Goal: Task Accomplishment & Management: Manage account settings

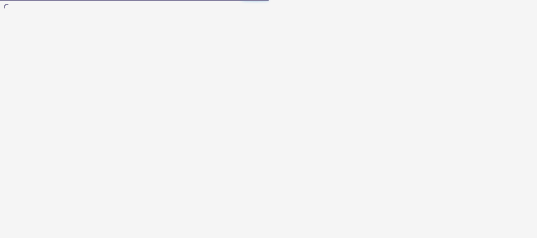
drag, startPoint x: 0, startPoint y: 0, endPoint x: 374, endPoint y: 111, distance: 389.9
click at [374, 111] on body at bounding box center [268, 119] width 537 height 238
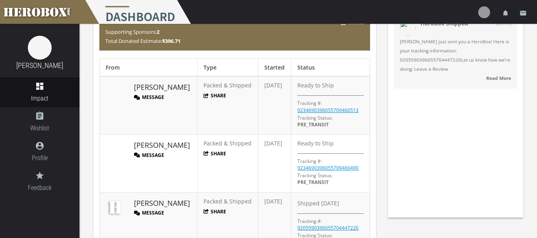
scroll to position [87, 0]
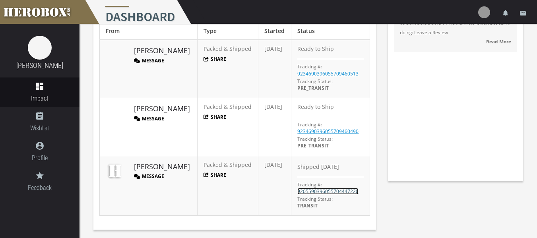
click at [330, 190] on link "9205590396055704447220" at bounding box center [327, 191] width 61 height 7
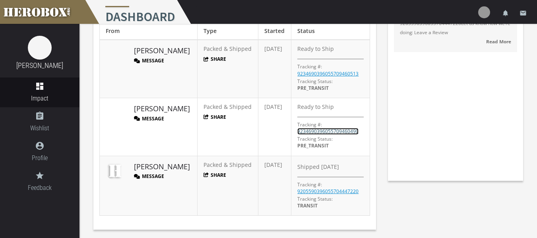
click at [339, 129] on link "9234690396055709460490" at bounding box center [327, 131] width 61 height 7
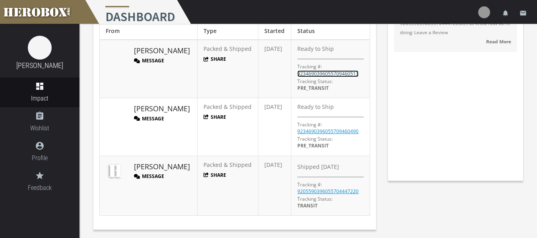
click at [321, 75] on link "9234690396055709460513" at bounding box center [327, 73] width 61 height 7
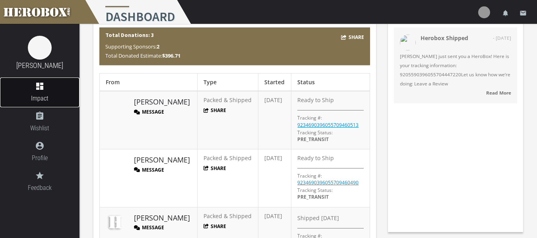
click at [56, 107] on link "dashboard Impact" at bounding box center [40, 93] width 80 height 30
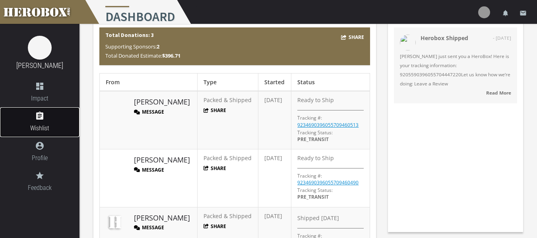
click at [45, 119] on icon "assignment" at bounding box center [40, 116] width 80 height 10
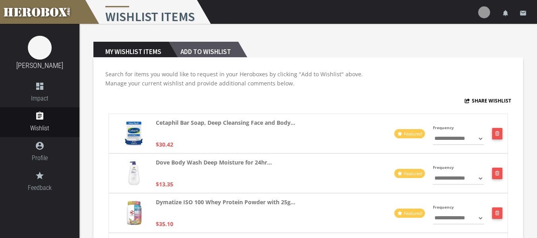
click at [219, 47] on h2 "Add to Wishlist" at bounding box center [204, 50] width 70 height 16
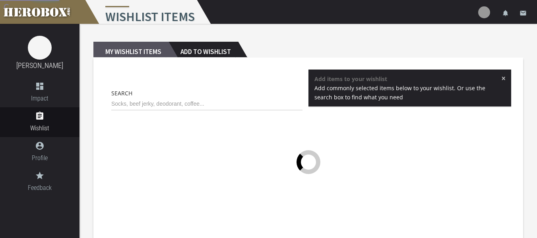
click at [143, 47] on h2 "My Wishlist Items" at bounding box center [130, 50] width 75 height 16
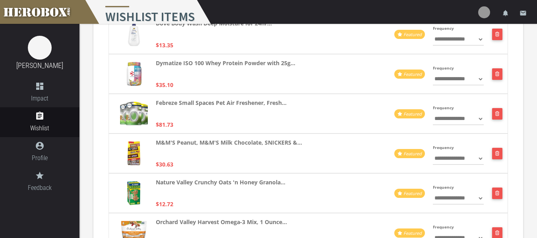
scroll to position [138, 0]
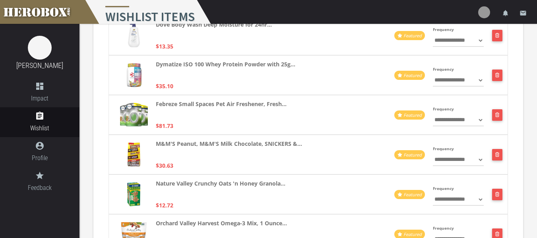
click at [134, 110] on img at bounding box center [134, 115] width 28 height 24
click at [460, 121] on select "**********" at bounding box center [458, 120] width 51 height 13
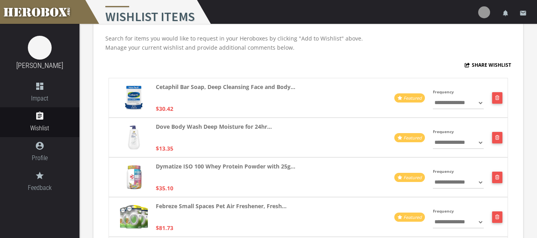
scroll to position [0, 0]
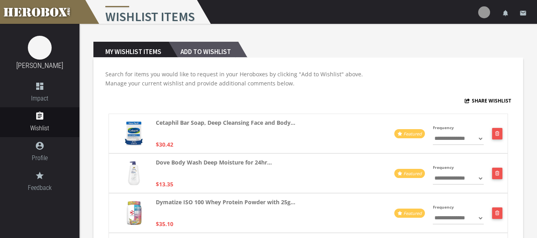
click at [208, 48] on h2 "Add to Wishlist" at bounding box center [204, 50] width 70 height 16
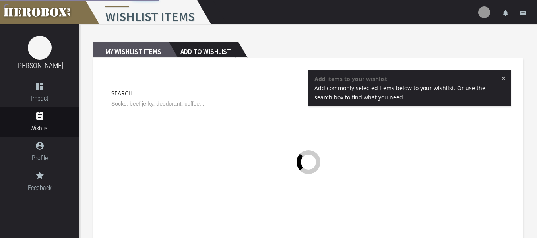
click at [139, 46] on h2 "My Wishlist Items" at bounding box center [130, 50] width 75 height 16
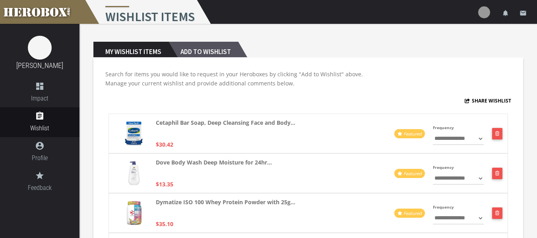
click at [210, 49] on h2 "Add to Wishlist" at bounding box center [204, 50] width 70 height 16
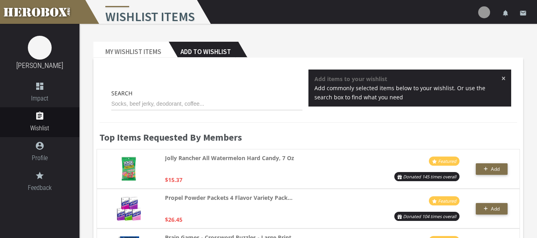
click at [503, 76] on span "×" at bounding box center [503, 78] width 4 height 8
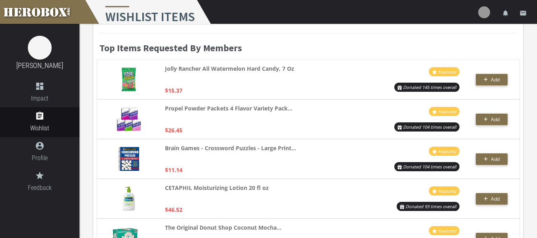
scroll to position [96, 0]
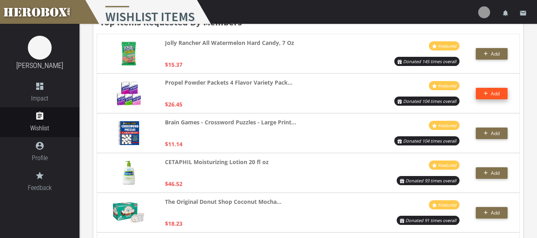
click at [497, 94] on button "Add" at bounding box center [492, 94] width 32 height 12
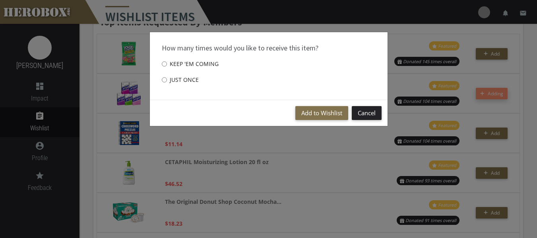
click at [188, 83] on label "Just once" at bounding box center [180, 80] width 37 height 16
click at [167, 83] on input "Just once" at bounding box center [164, 80] width 5 height 13
radio input "****"
click at [304, 114] on button "Add to Wishlist" at bounding box center [321, 113] width 53 height 14
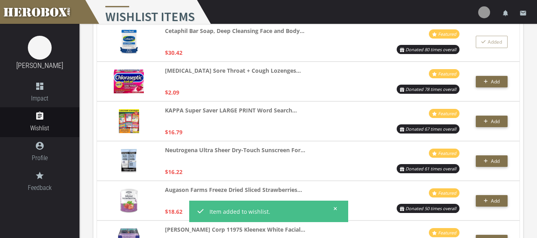
scroll to position [307, 0]
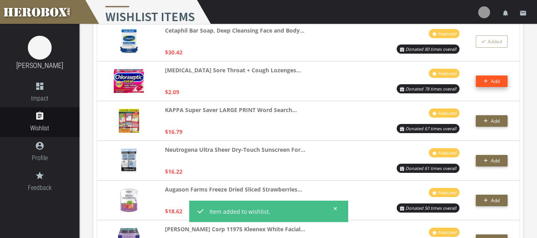
click at [484, 84] on span "Add" at bounding box center [492, 81] width 16 height 7
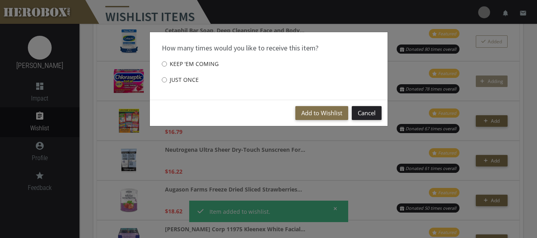
click at [176, 77] on label "Just once" at bounding box center [180, 80] width 37 height 16
click at [167, 77] on input "Just once" at bounding box center [164, 80] width 5 height 13
radio input "****"
click at [307, 114] on button "Add to Wishlist" at bounding box center [321, 113] width 53 height 14
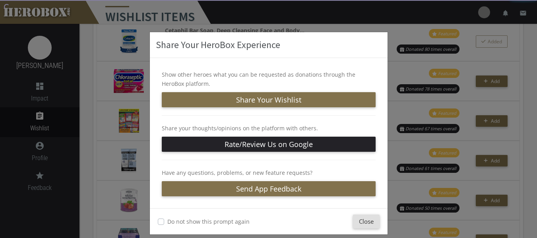
scroll to position [9, 0]
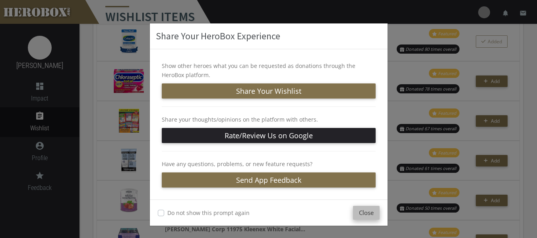
click at [356, 210] on button "Close" at bounding box center [366, 213] width 27 height 14
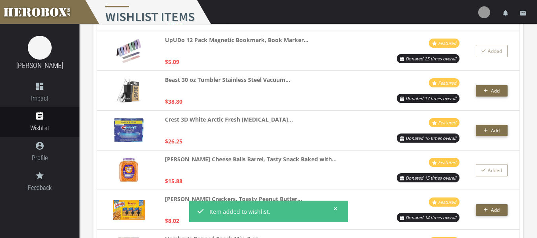
scroll to position [775, 0]
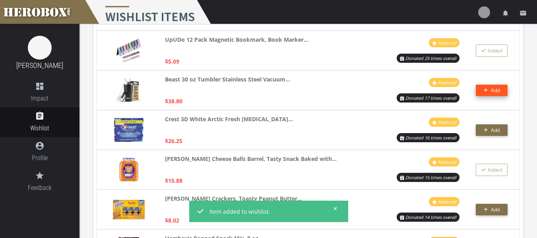
click at [503, 87] on button "Add" at bounding box center [492, 91] width 32 height 12
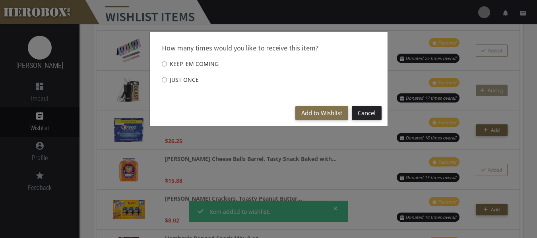
click at [183, 82] on label "Just once" at bounding box center [180, 80] width 37 height 16
click at [167, 82] on input "Just once" at bounding box center [164, 80] width 5 height 13
radio input "****"
click at [320, 109] on button "Add to Wishlist" at bounding box center [321, 113] width 53 height 14
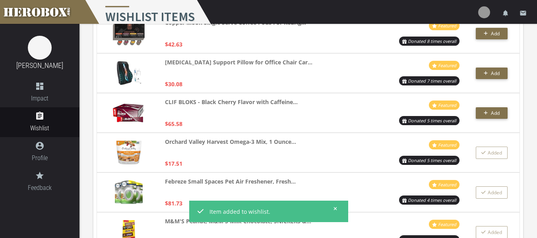
scroll to position [1316, 0]
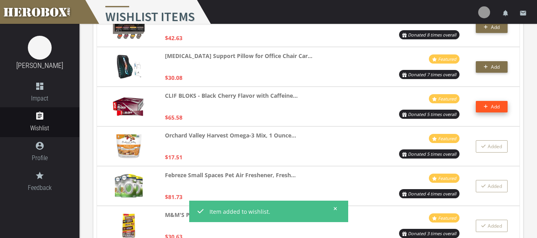
click at [486, 109] on icon "button" at bounding box center [486, 106] width 4 height 5
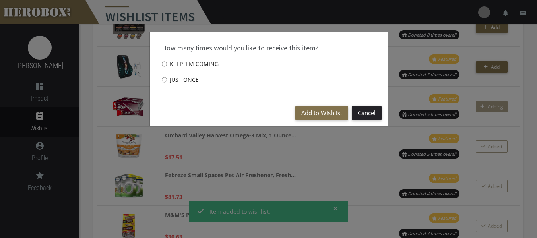
click at [168, 79] on label "Just once" at bounding box center [180, 80] width 37 height 16
click at [167, 79] on input "Just once" at bounding box center [164, 80] width 5 height 13
radio input "****"
click at [317, 115] on button "Add to Wishlist" at bounding box center [321, 113] width 53 height 14
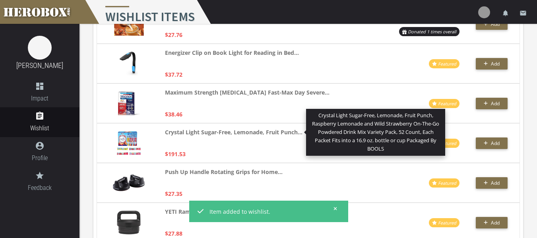
scroll to position [1876, 0]
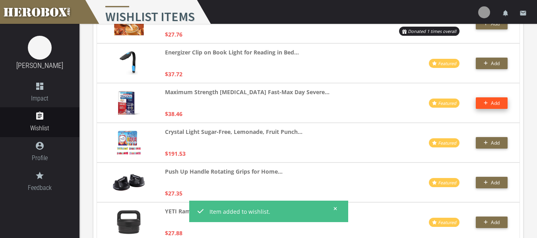
click at [488, 106] on span "Add" at bounding box center [492, 103] width 16 height 7
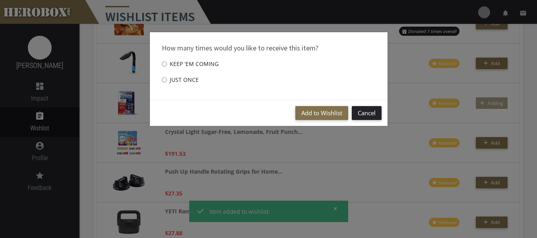
click at [178, 80] on label "Just once" at bounding box center [180, 80] width 37 height 16
click at [167, 80] on input "Just once" at bounding box center [164, 80] width 5 height 13
radio input "****"
click at [358, 114] on button "Cancel" at bounding box center [367, 113] width 30 height 14
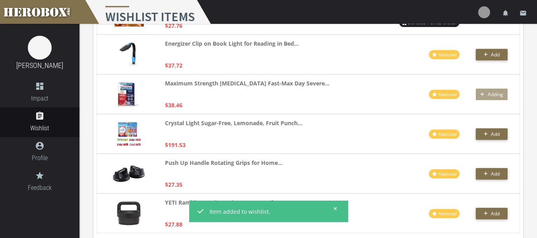
scroll to position [1900, 0]
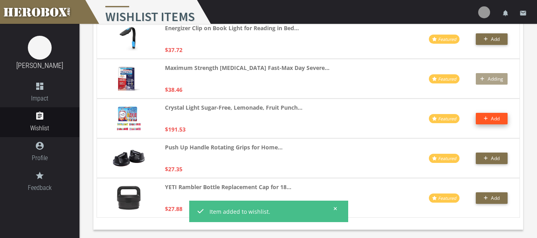
click at [488, 120] on span "Add" at bounding box center [492, 118] width 16 height 7
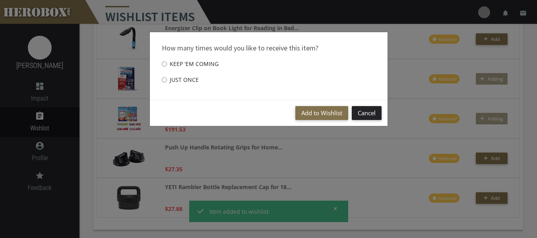
click at [186, 79] on label "Just once" at bounding box center [180, 80] width 37 height 16
click at [167, 79] on input "Just once" at bounding box center [164, 80] width 5 height 13
radio input "****"
click at [324, 113] on button "Add to Wishlist" at bounding box center [321, 113] width 53 height 14
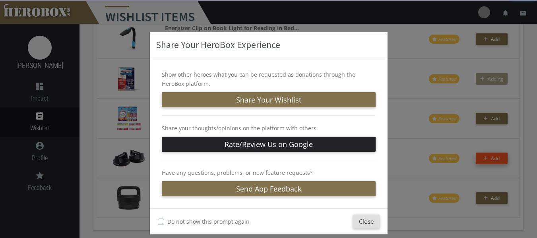
click at [491, 156] on div "Share Your HeroBox Experience Show other heroes what you can be requested as do…" at bounding box center [268, 119] width 537 height 238
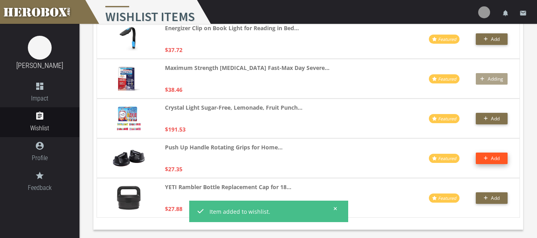
click at [489, 161] on button "Add" at bounding box center [492, 159] width 32 height 12
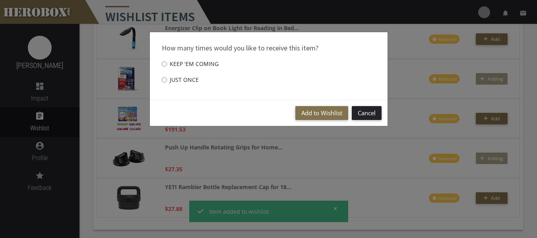
click at [192, 78] on label "Just once" at bounding box center [180, 80] width 37 height 16
click at [167, 78] on input "Just once" at bounding box center [164, 80] width 5 height 13
radio input "****"
click at [314, 106] on button "Add to Wishlist" at bounding box center [321, 113] width 53 height 14
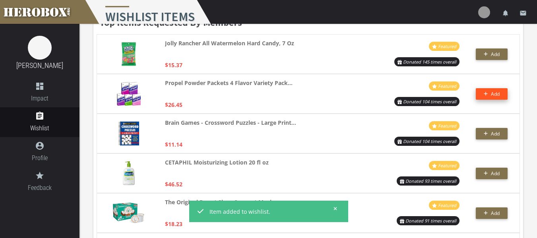
scroll to position [0, 0]
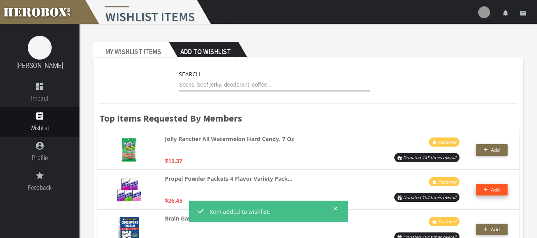
click at [237, 85] on input "text" at bounding box center [274, 85] width 191 height 13
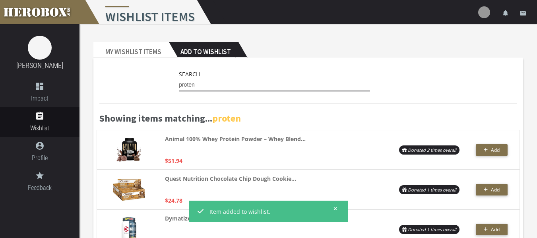
drag, startPoint x: 201, startPoint y: 85, endPoint x: 132, endPoint y: 80, distance: 69.8
click at [132, 80] on div "Search proten" at bounding box center [308, 83] width 418 height 26
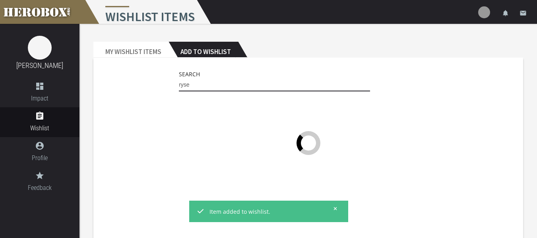
type input "ryse"
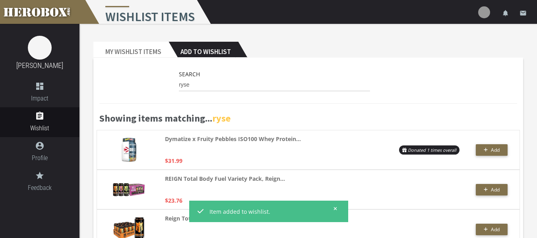
click at [333, 208] on button at bounding box center [333, 209] width 10 height 10
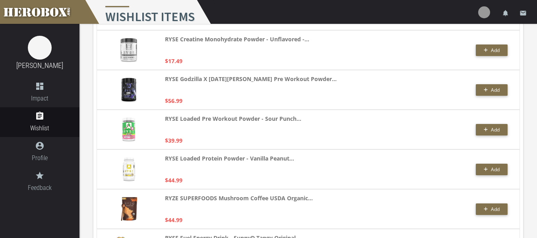
scroll to position [1582, 0]
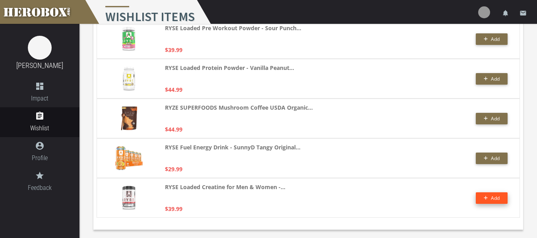
click at [488, 198] on span "Add" at bounding box center [492, 198] width 16 height 7
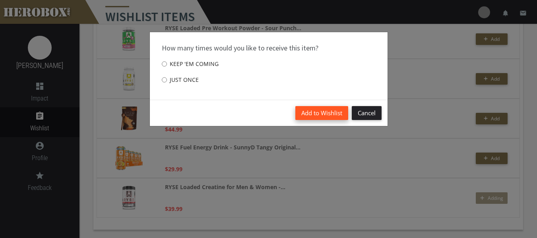
click at [335, 114] on button "Add to Wishlist" at bounding box center [321, 113] width 53 height 14
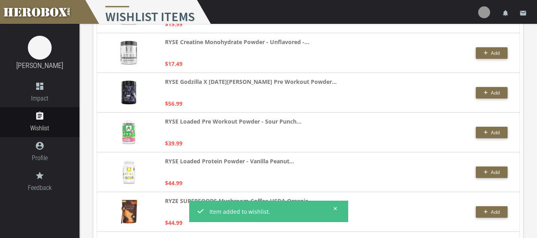
scroll to position [1488, 0]
click at [482, 95] on button "Add" at bounding box center [492, 93] width 32 height 12
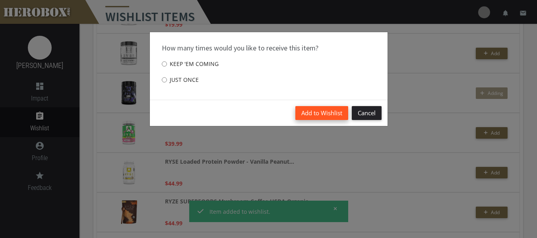
click at [325, 115] on button "Add to Wishlist" at bounding box center [321, 113] width 53 height 14
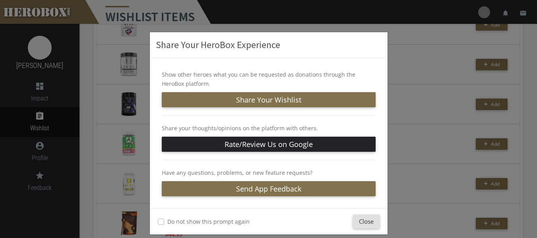
scroll to position [1476, 0]
click at [359, 218] on button "Close" at bounding box center [366, 222] width 27 height 14
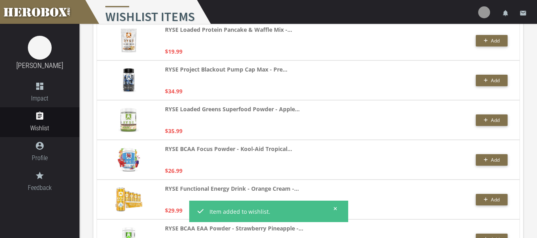
scroll to position [1222, 0]
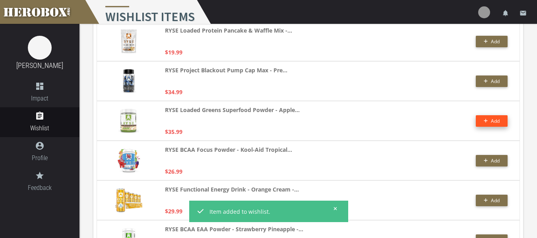
click at [477, 125] on button "Add" at bounding box center [492, 121] width 32 height 12
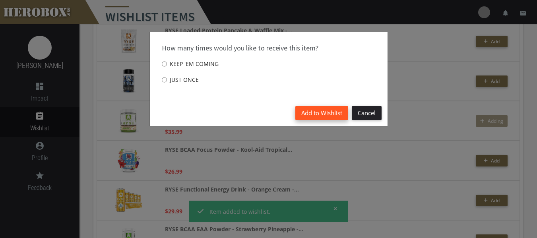
click at [322, 115] on button "Add to Wishlist" at bounding box center [321, 113] width 53 height 14
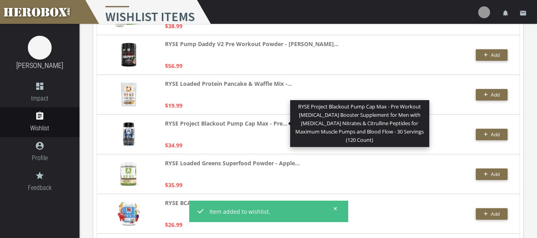
scroll to position [1167, 0]
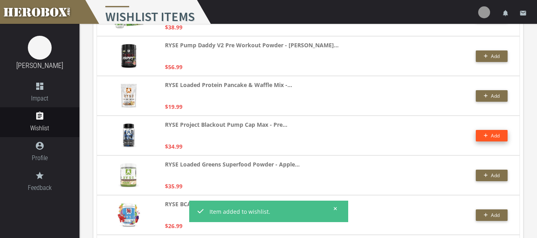
click at [491, 136] on button "Add" at bounding box center [492, 136] width 32 height 12
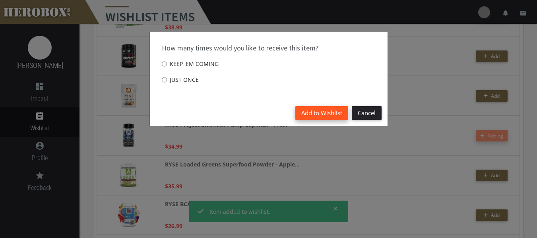
click at [324, 110] on button "Add to Wishlist" at bounding box center [321, 113] width 53 height 14
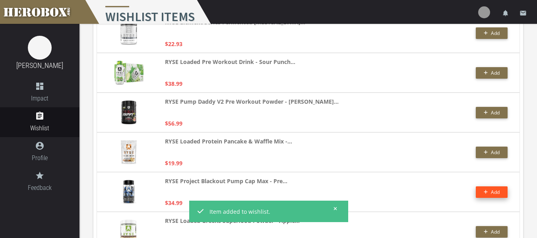
scroll to position [1110, 0]
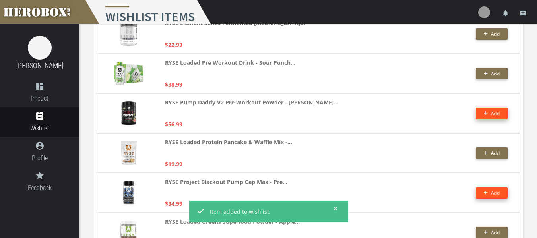
click at [480, 116] on button "Add" at bounding box center [492, 114] width 32 height 12
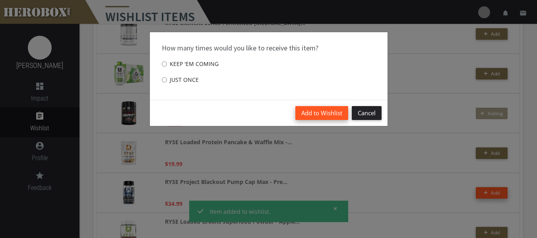
click at [326, 112] on button "Add to Wishlist" at bounding box center [321, 113] width 53 height 14
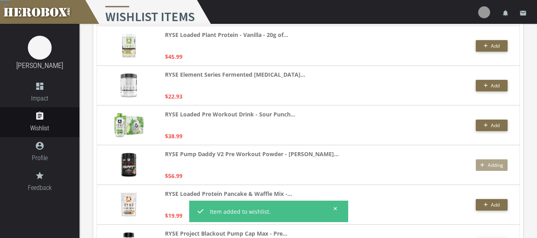
scroll to position [1054, 0]
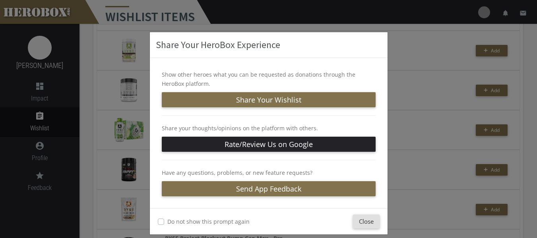
click at [406, 113] on div "Share Your HeroBox Experience Show other heroes what you can be requested as do…" at bounding box center [268, 119] width 537 height 238
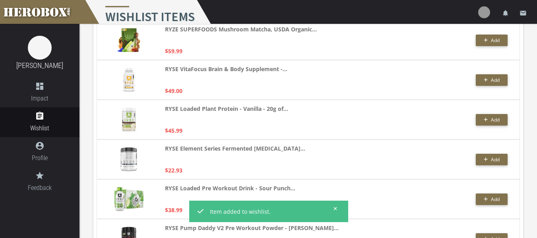
scroll to position [984, 0]
click at [491, 72] on div "RYSE VitaFocus Brain & Body Supplement -... $49.00 Add" at bounding box center [308, 80] width 423 height 40
click at [489, 77] on button "Add" at bounding box center [492, 81] width 32 height 12
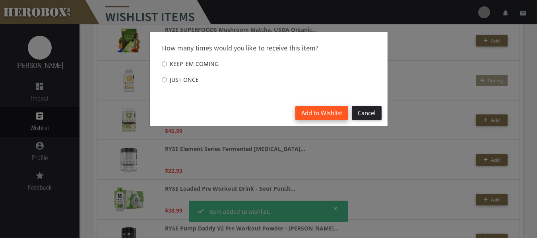
click at [338, 113] on button "Add to Wishlist" at bounding box center [321, 113] width 53 height 14
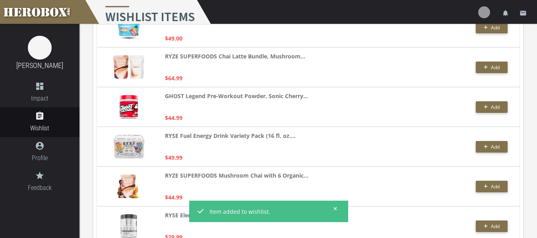
scroll to position [758, 0]
click at [490, 147] on span "Add" at bounding box center [492, 147] width 16 height 7
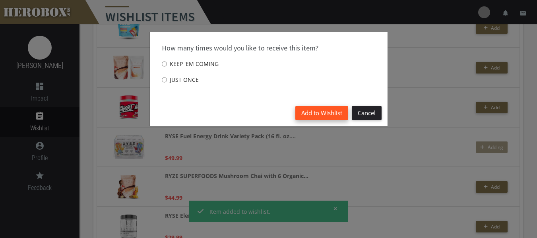
click at [329, 115] on button "Add to Wishlist" at bounding box center [321, 113] width 53 height 14
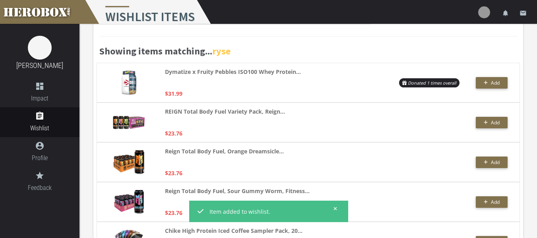
scroll to position [68, 0]
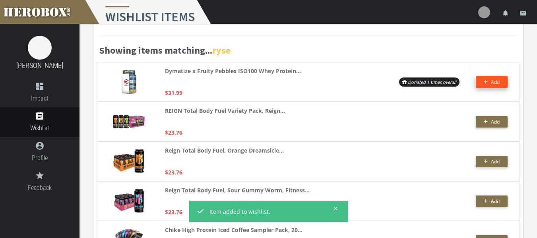
click at [493, 85] on span "Add" at bounding box center [495, 82] width 9 height 7
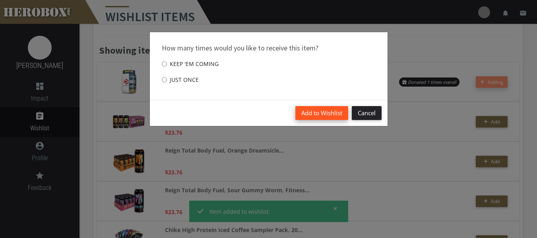
click at [317, 111] on button "Add to Wishlist" at bounding box center [321, 113] width 53 height 14
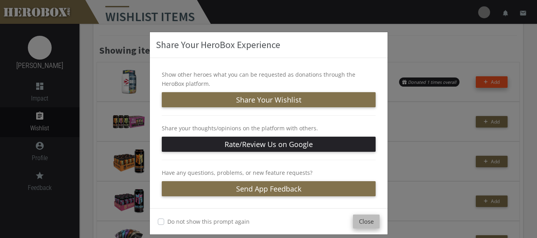
click at [360, 227] on button "Close" at bounding box center [366, 222] width 27 height 14
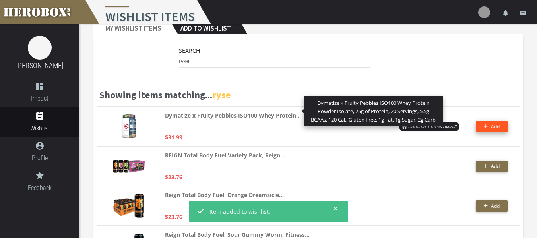
scroll to position [0, 0]
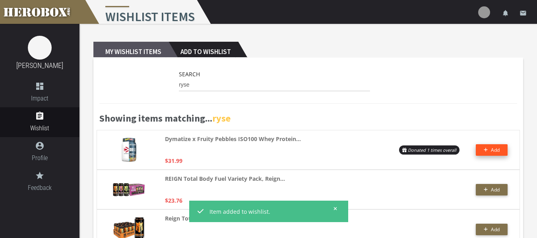
click at [136, 45] on h2 "My Wishlist Items" at bounding box center [130, 50] width 75 height 16
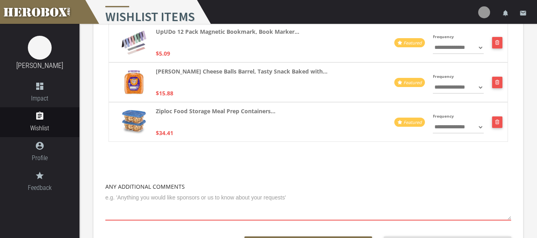
scroll to position [926, 0]
click at [469, 126] on select "**********" at bounding box center [458, 126] width 51 height 13
select select "**********"
click at [433, 120] on select "**********" at bounding box center [458, 126] width 51 height 13
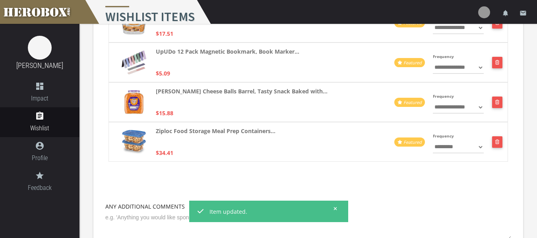
scroll to position [905, 0]
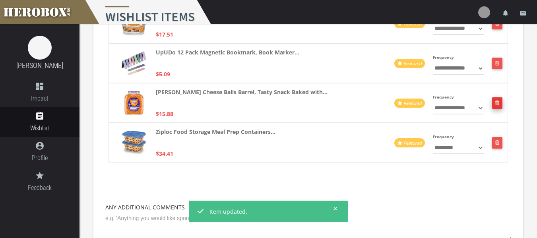
click at [496, 103] on button "button" at bounding box center [497, 103] width 11 height 12
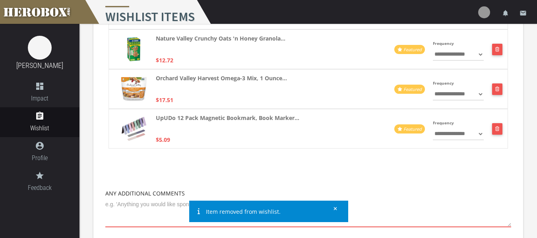
scroll to position [879, 0]
click at [497, 129] on button "button" at bounding box center [497, 130] width 11 height 12
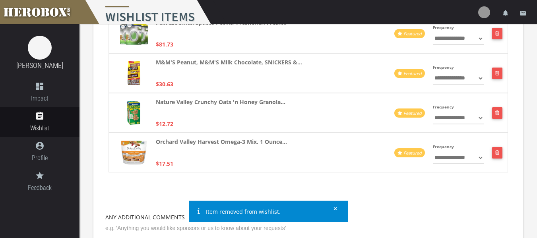
scroll to position [816, 0]
click at [495, 110] on button "button" at bounding box center [497, 114] width 11 height 12
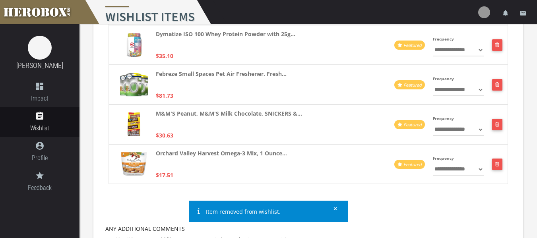
scroll to position [764, 0]
click at [501, 85] on button "button" at bounding box center [497, 86] width 11 height 12
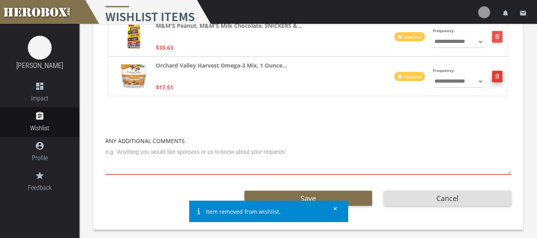
scroll to position [813, 0]
click at [496, 71] on button "button" at bounding box center [497, 77] width 11 height 12
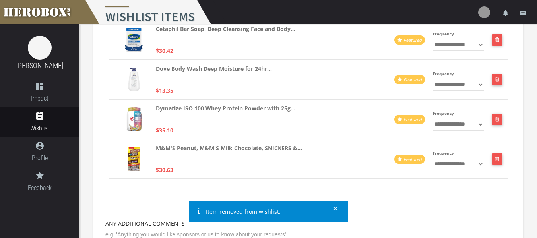
scroll to position [668, 0]
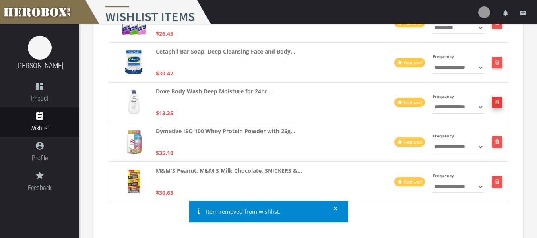
click at [498, 100] on button "button" at bounding box center [497, 103] width 11 height 12
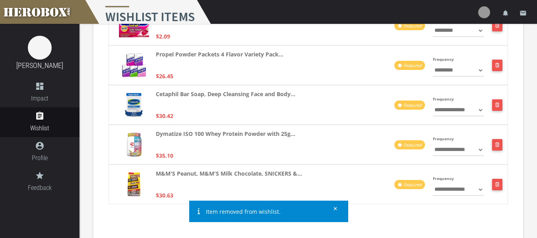
scroll to position [625, 0]
click at [495, 101] on button "button" at bounding box center [497, 106] width 11 height 12
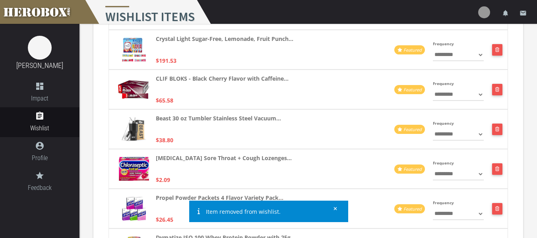
scroll to position [481, 0]
click at [498, 128] on button "button" at bounding box center [497, 130] width 11 height 12
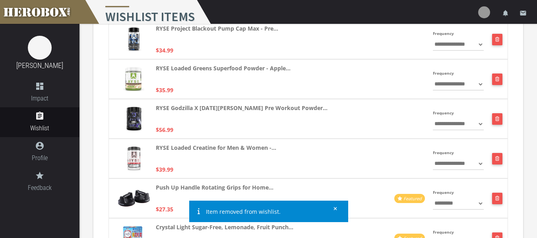
scroll to position [294, 0]
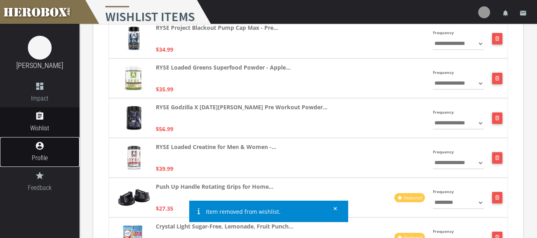
click at [39, 154] on span "Profile" at bounding box center [40, 158] width 80 height 10
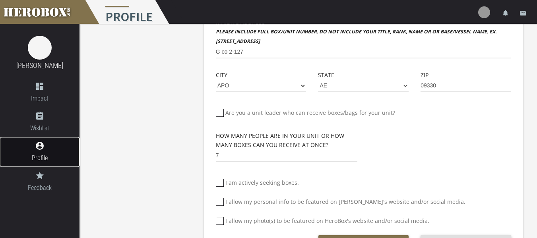
scroll to position [349, 0]
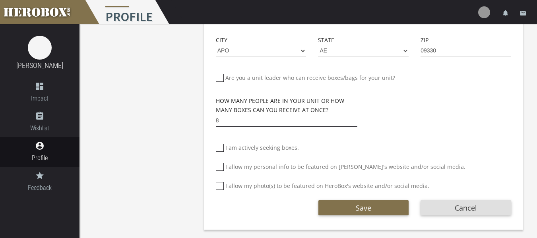
click at [356, 120] on input "8" at bounding box center [287, 121] width 142 height 13
type input "9"
click at [356, 120] on input "9" at bounding box center [287, 121] width 142 height 13
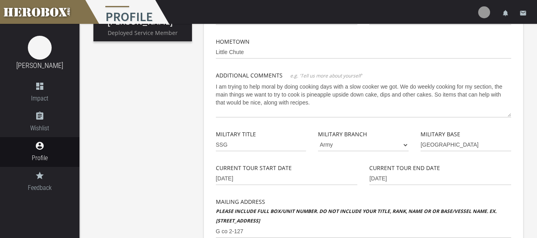
scroll to position [133, 0]
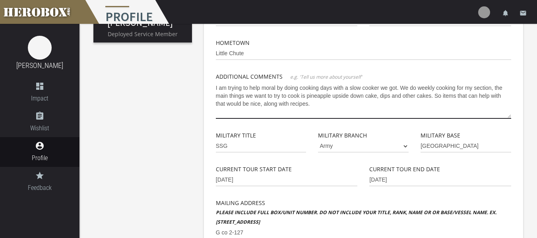
drag, startPoint x: 230, startPoint y: 88, endPoint x: 203, endPoint y: 78, distance: 28.9
click at [203, 78] on div "Basic Info Profile Image First Name Cameron Last Name George Phone Email gcamer…" at bounding box center [363, 177] width 331 height 549
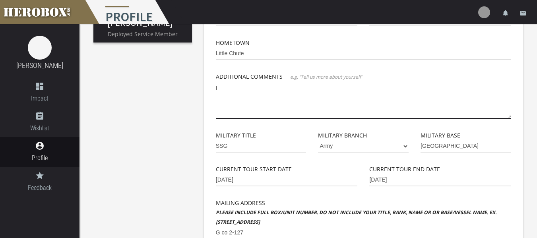
type textarea "I"
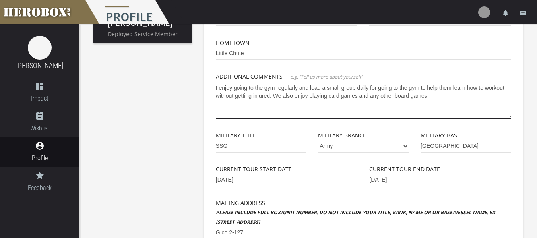
click at [384, 85] on textarea "I enjoy going to the gym regularly and lead a small group daily for going to th…" at bounding box center [363, 100] width 295 height 37
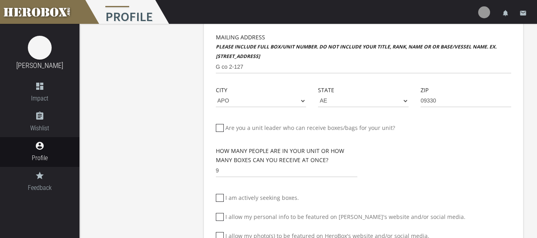
scroll to position [349, 0]
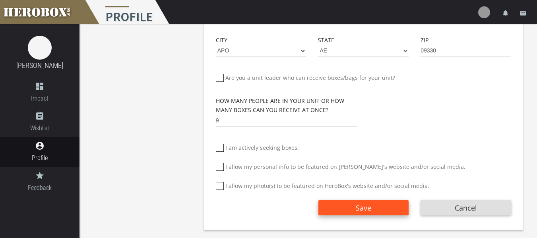
type textarea "I enjoy going to the gym regularly and leading a small group daily to help them…"
click at [383, 212] on button "Save" at bounding box center [363, 207] width 91 height 15
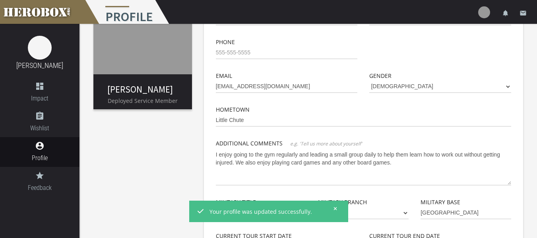
scroll to position [0, 0]
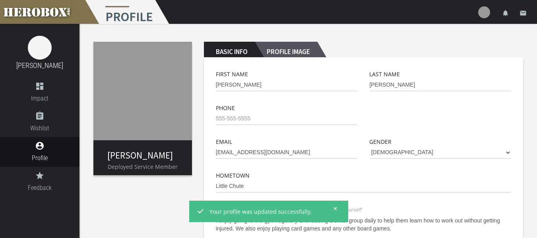
click at [295, 56] on h2 "Profile Image" at bounding box center [286, 50] width 62 height 16
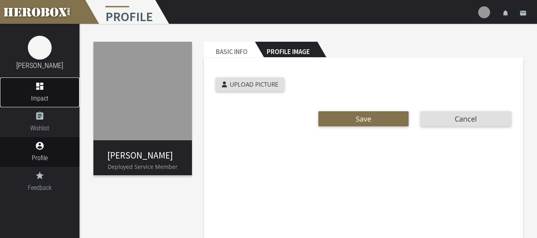
click at [35, 99] on span "Impact" at bounding box center [40, 98] width 80 height 10
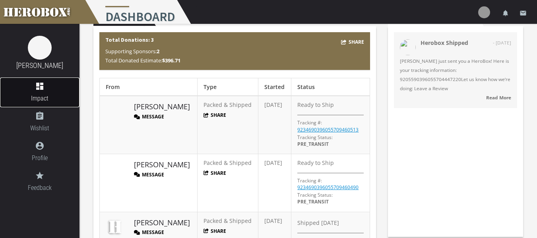
scroll to position [32, 0]
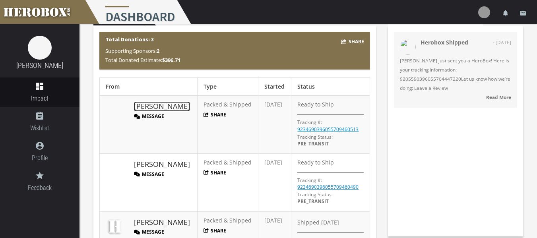
click at [150, 103] on link "Kelly S." at bounding box center [162, 106] width 56 height 10
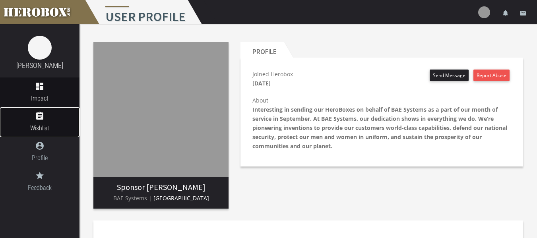
click at [52, 121] on link "assignment Wishlist" at bounding box center [40, 122] width 80 height 30
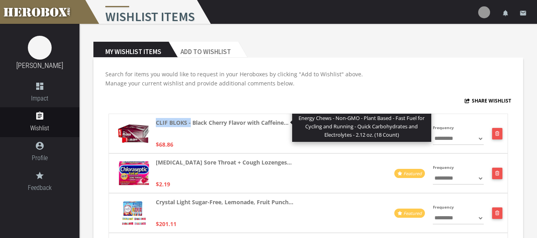
drag, startPoint x: 155, startPoint y: 122, endPoint x: 191, endPoint y: 123, distance: 36.6
click at [191, 123] on div "**********" at bounding box center [309, 134] width 400 height 40
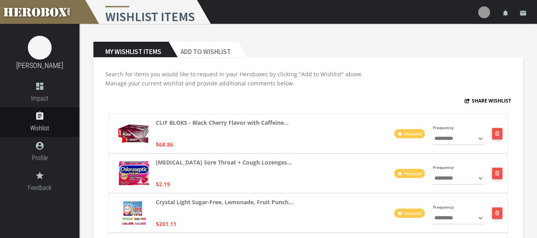
click at [238, 132] on p "CLIF BLOKS - Black Cherry Flavor with Caffeine..." at bounding box center [222, 127] width 133 height 19
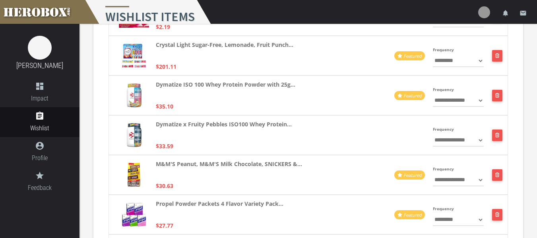
scroll to position [159, 0]
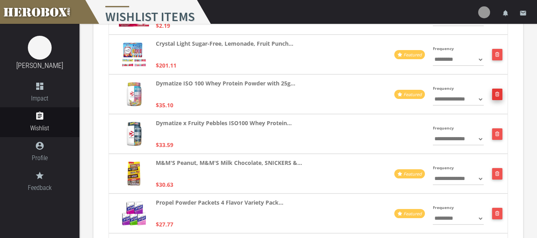
click at [495, 94] on button "button" at bounding box center [497, 95] width 11 height 12
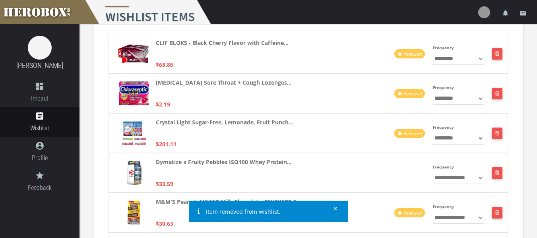
scroll to position [0, 0]
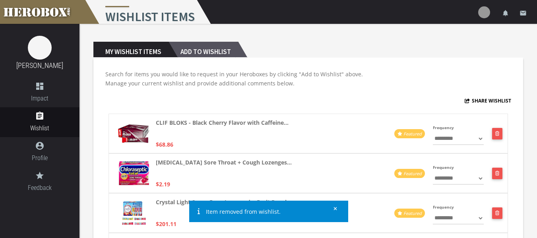
click at [234, 46] on h2 "Add to Wishlist" at bounding box center [204, 50] width 70 height 16
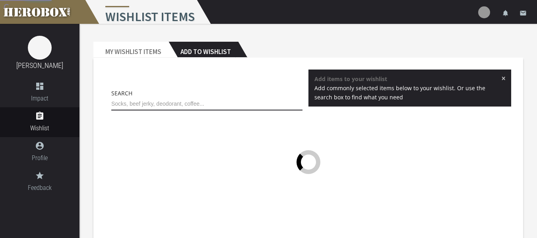
click at [211, 98] on input "text" at bounding box center [206, 104] width 191 height 13
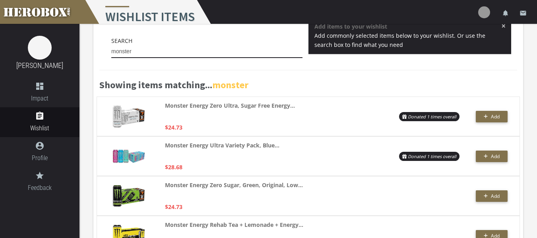
scroll to position [53, 0]
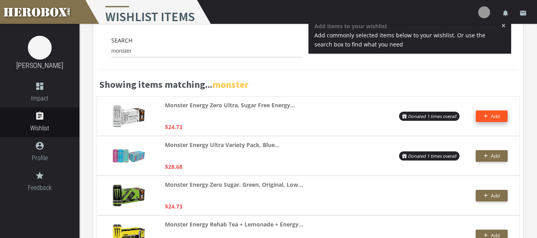
click at [495, 117] on span "Add" at bounding box center [495, 116] width 9 height 7
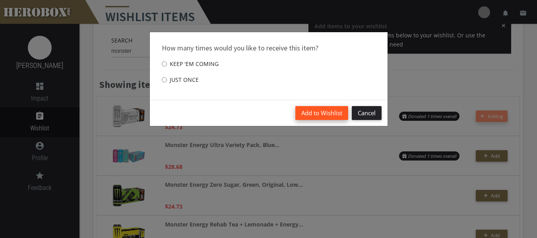
click at [322, 109] on button "Add to Wishlist" at bounding box center [321, 113] width 53 height 14
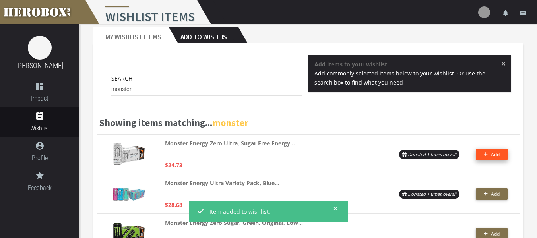
scroll to position [14, 0]
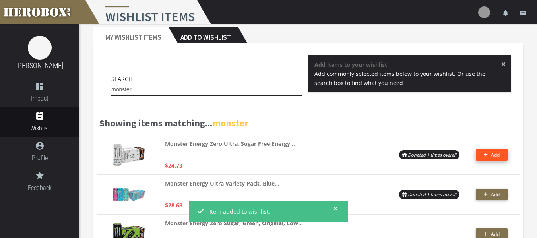
drag, startPoint x: 169, startPoint y: 91, endPoint x: 63, endPoint y: 66, distance: 108.2
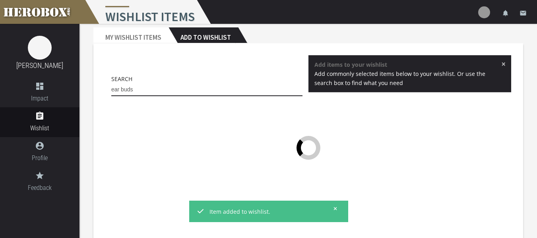
type input "ear buds"
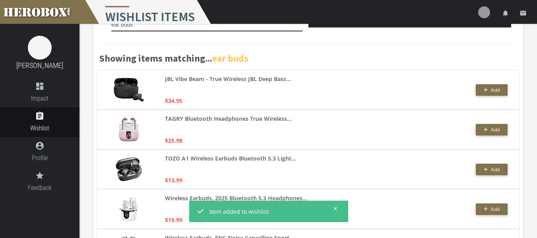
scroll to position [78, 0]
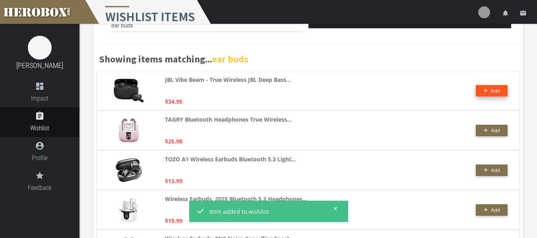
click at [494, 87] on button "Add" at bounding box center [492, 91] width 32 height 12
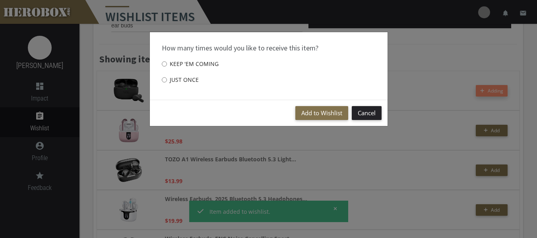
click at [184, 82] on label "Just once" at bounding box center [180, 80] width 37 height 16
click at [167, 82] on input "Just once" at bounding box center [164, 80] width 5 height 13
radio input "****"
click at [309, 115] on button "Add to Wishlist" at bounding box center [321, 113] width 53 height 14
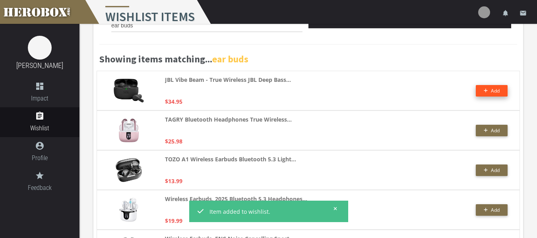
drag, startPoint x: 309, startPoint y: 115, endPoint x: 306, endPoint y: 119, distance: 4.9
click at [309, 115] on div "TAGRY Bluetooth Headphones True Wireless... $25.98" at bounding box center [269, 130] width 208 height 31
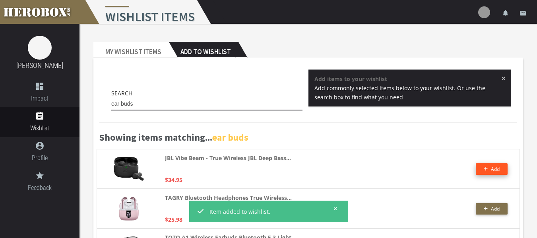
drag, startPoint x: 195, startPoint y: 106, endPoint x: 60, endPoint y: 75, distance: 138.6
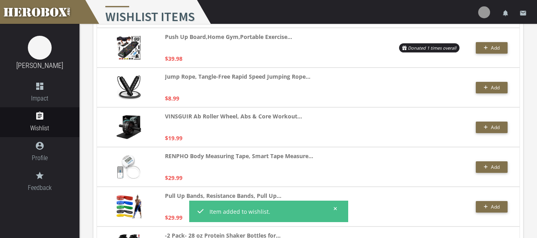
scroll to position [187, 0]
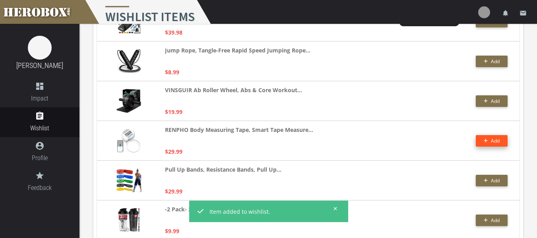
type input "gym"
click at [492, 138] on span "Add" at bounding box center [495, 141] width 9 height 7
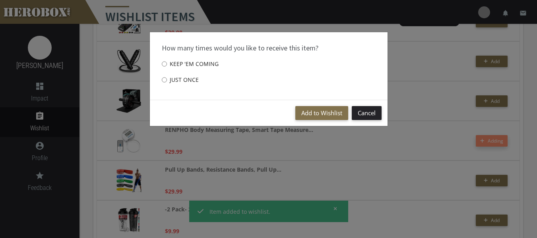
click at [192, 81] on label "Just once" at bounding box center [180, 80] width 37 height 16
click at [167, 81] on input "Just once" at bounding box center [164, 80] width 5 height 13
radio input "****"
click at [313, 116] on button "Add to Wishlist" at bounding box center [321, 113] width 53 height 14
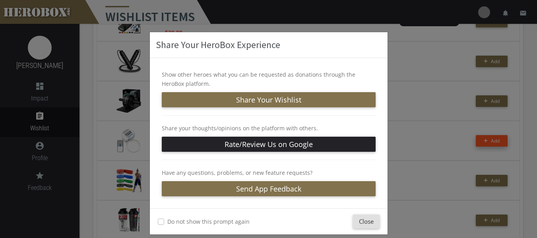
scroll to position [9, 0]
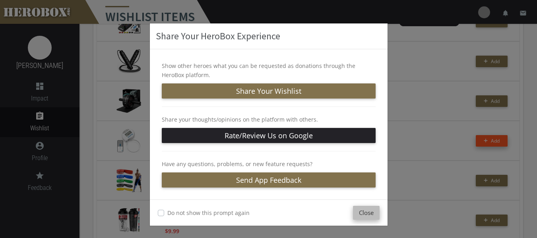
click at [357, 212] on button "Close" at bounding box center [366, 213] width 27 height 14
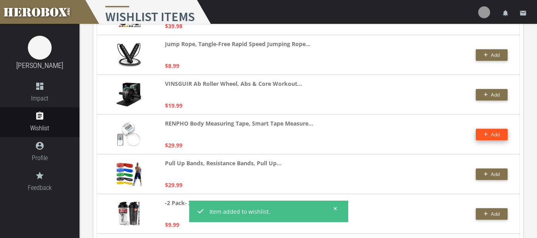
scroll to position [0, 0]
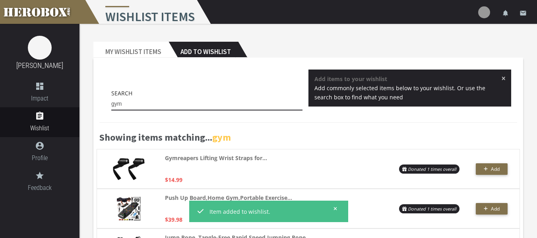
drag, startPoint x: 155, startPoint y: 103, endPoint x: 69, endPoint y: 65, distance: 94.4
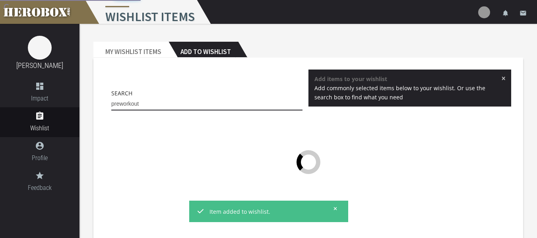
type input "preworkout"
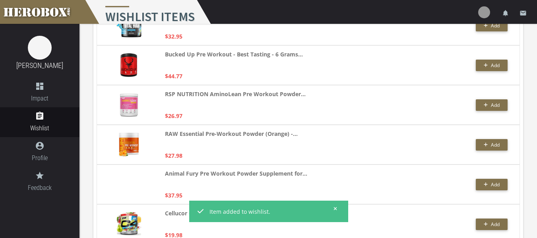
scroll to position [184, 0]
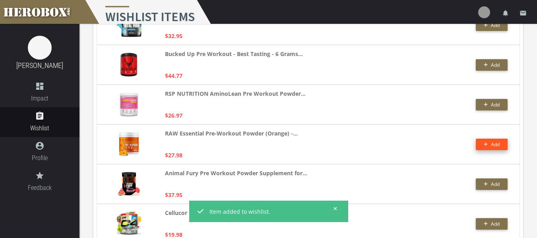
click at [491, 140] on button "Add" at bounding box center [492, 145] width 32 height 12
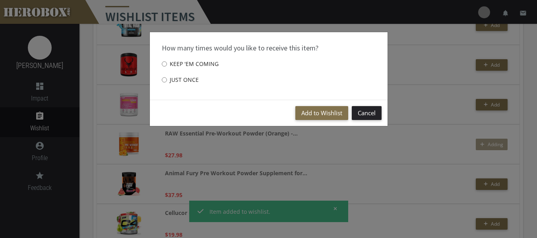
click at [175, 74] on label "Just once" at bounding box center [180, 80] width 37 height 16
click at [167, 74] on input "Just once" at bounding box center [164, 80] width 5 height 13
radio input "****"
click at [310, 112] on button "Add to Wishlist" at bounding box center [321, 113] width 53 height 14
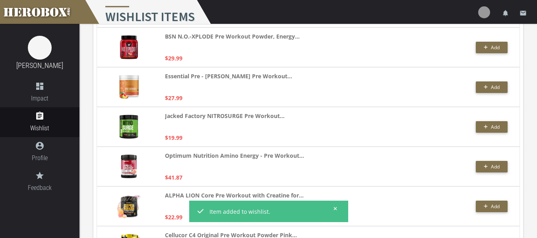
scroll to position [1354, 0]
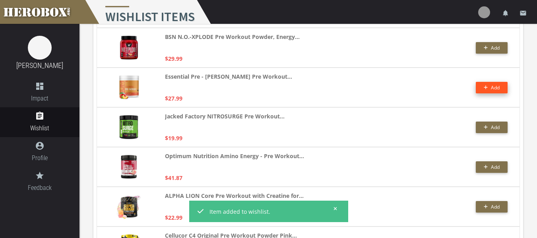
click at [484, 86] on button "Add" at bounding box center [492, 88] width 32 height 12
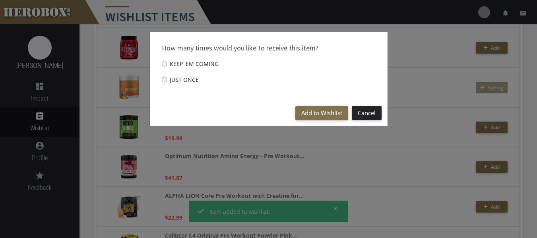
click at [176, 74] on label "Just once" at bounding box center [180, 80] width 37 height 16
click at [167, 74] on input "Just once" at bounding box center [164, 80] width 5 height 13
radio input "****"
click at [299, 113] on button "Add to Wishlist" at bounding box center [321, 113] width 53 height 14
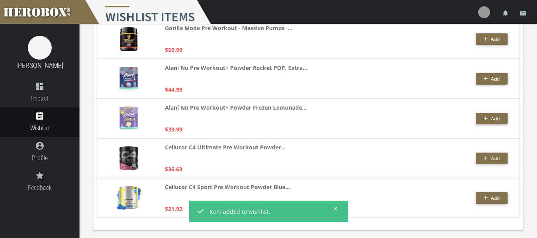
scroll to position [1805, 0]
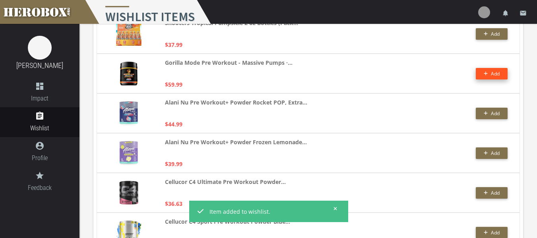
click at [486, 77] on span "Add" at bounding box center [492, 73] width 16 height 7
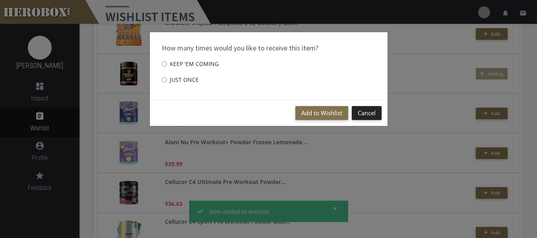
click at [177, 75] on label "Just once" at bounding box center [180, 80] width 37 height 16
click at [167, 75] on input "Just once" at bounding box center [164, 80] width 5 height 13
radio input "****"
click at [303, 113] on button "Add to Wishlist" at bounding box center [321, 113] width 53 height 14
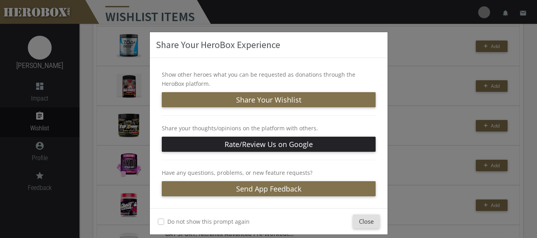
scroll to position [279, 0]
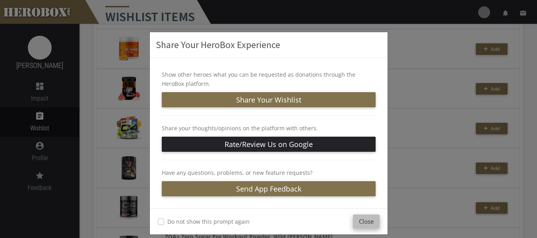
click at [370, 221] on button "Close" at bounding box center [366, 222] width 27 height 14
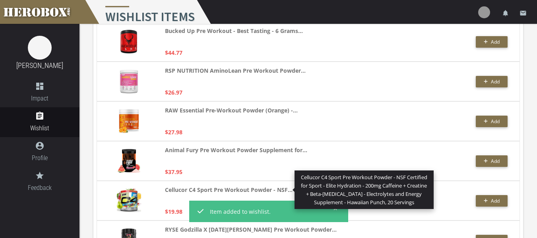
scroll to position [0, 0]
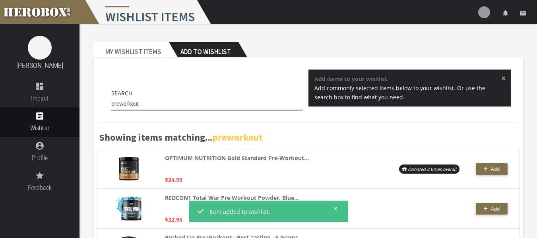
drag, startPoint x: 155, startPoint y: 105, endPoint x: 44, endPoint y: 66, distance: 118.5
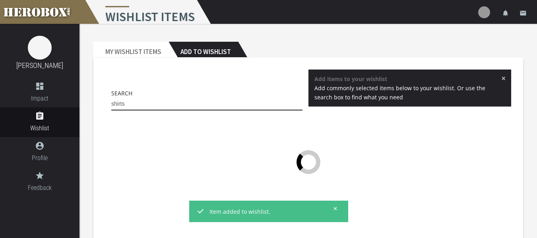
type input "shirts"
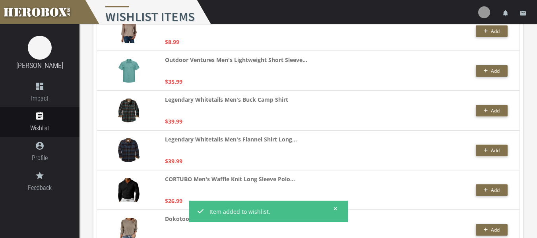
scroll to position [1052, 0]
click at [251, 100] on strong "Legendary Whitetails Men's Buck Camp Shirt" at bounding box center [226, 99] width 123 height 9
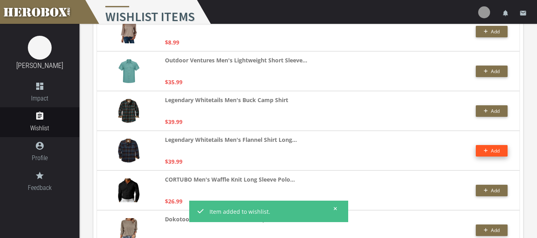
click at [490, 152] on span "Add" at bounding box center [492, 151] width 16 height 7
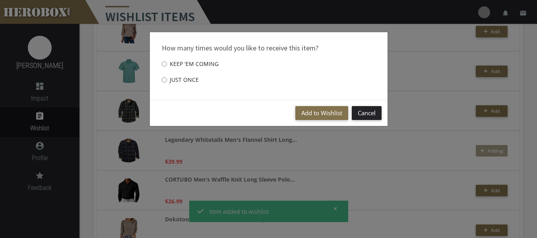
click at [184, 76] on label "Just once" at bounding box center [180, 80] width 37 height 16
click at [167, 76] on input "Just once" at bounding box center [164, 80] width 5 height 13
radio input "****"
click at [309, 109] on button "Add to Wishlist" at bounding box center [321, 113] width 53 height 14
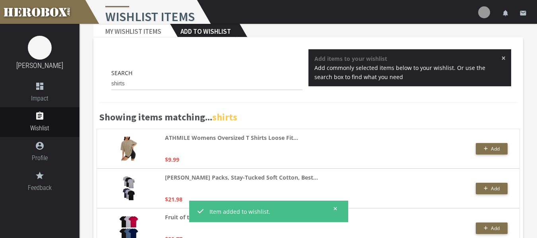
scroll to position [20, 0]
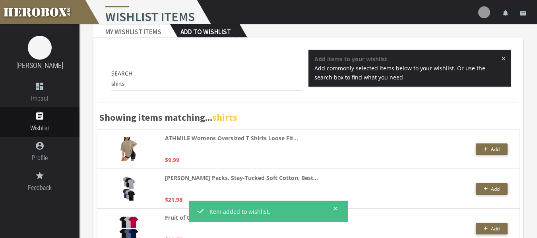
click at [167, 76] on div "Search shirts" at bounding box center [206, 80] width 191 height 22
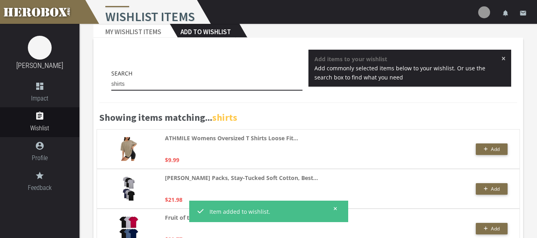
drag, startPoint x: 146, startPoint y: 86, endPoint x: 68, endPoint y: 43, distance: 89.0
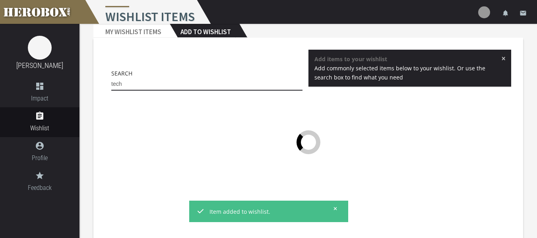
type input "tech"
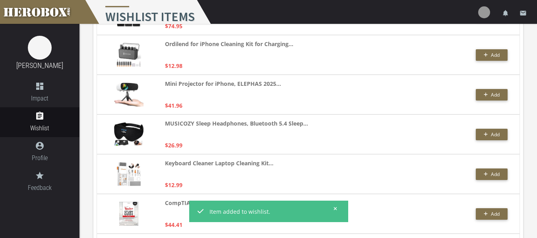
scroll to position [1188, 0]
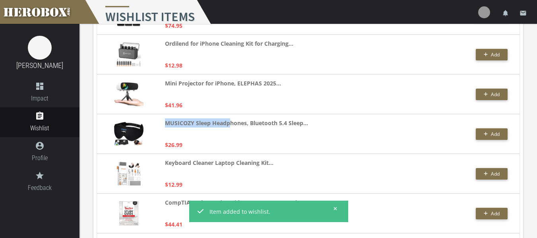
drag, startPoint x: 165, startPoint y: 122, endPoint x: 230, endPoint y: 145, distance: 68.7
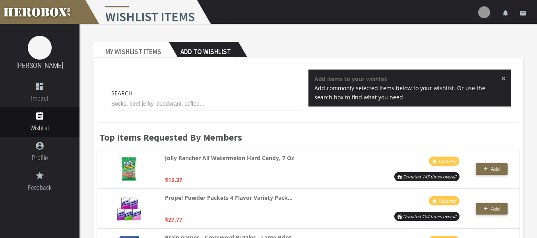
click at [158, 97] on div "Search" at bounding box center [206, 100] width 191 height 22
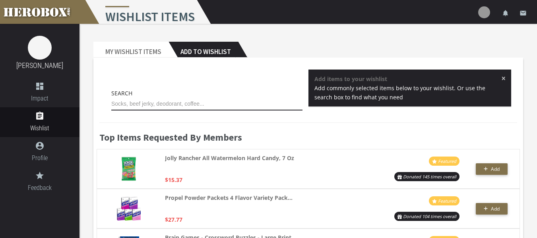
click at [156, 103] on input "text" at bounding box center [206, 104] width 191 height 13
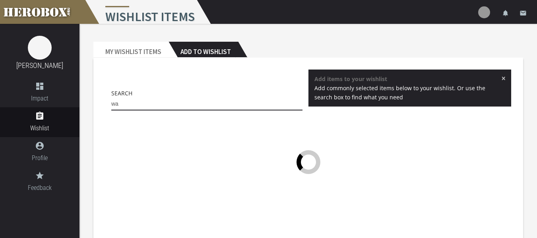
type input "w"
type input "s"
type input "fox river"
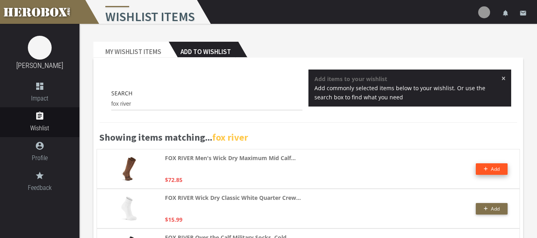
click at [485, 169] on icon "button" at bounding box center [486, 169] width 4 height 5
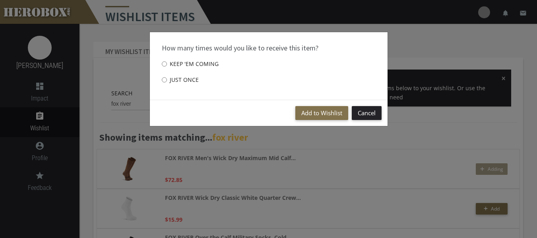
click at [188, 76] on label "Just once" at bounding box center [180, 80] width 37 height 16
click at [167, 76] on input "Just once" at bounding box center [164, 80] width 5 height 13
radio input "****"
click at [327, 113] on button "Add to Wishlist" at bounding box center [321, 113] width 53 height 14
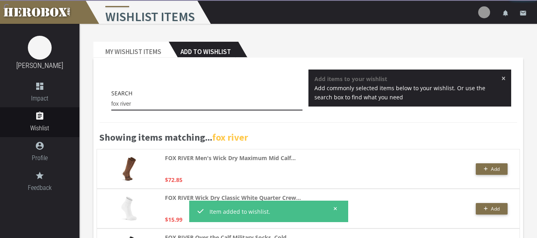
click at [145, 104] on input "fox river" at bounding box center [206, 104] width 191 height 13
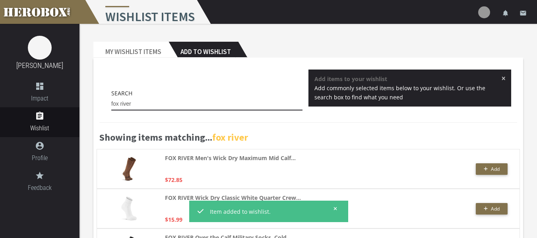
click at [145, 104] on input "fox river" at bounding box center [206, 104] width 191 height 13
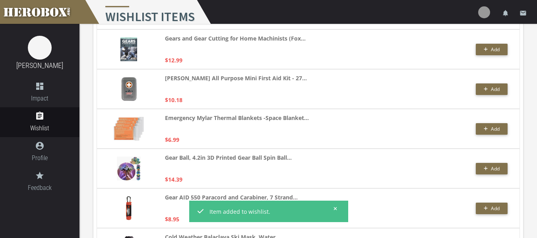
scroll to position [915, 0]
type input "gear"
click at [487, 89] on icon "button" at bounding box center [486, 89] width 4 height 4
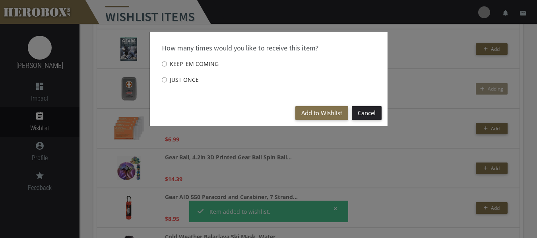
click at [175, 80] on label "Just once" at bounding box center [180, 80] width 37 height 16
click at [167, 80] on input "Just once" at bounding box center [164, 80] width 5 height 13
radio input "****"
click at [332, 117] on button "Add to Wishlist" at bounding box center [321, 113] width 53 height 14
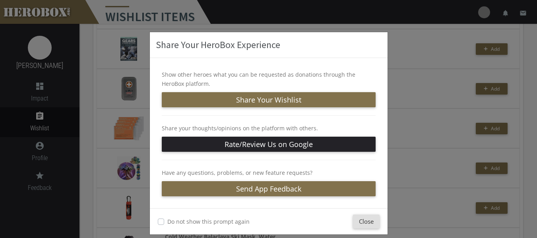
click at [418, 104] on div "Share Your HeroBox Experience Show other heroes what you can be requested as do…" at bounding box center [268, 119] width 537 height 238
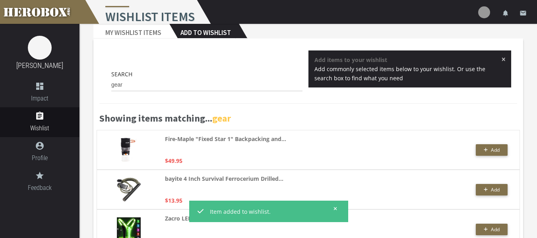
scroll to position [0, 0]
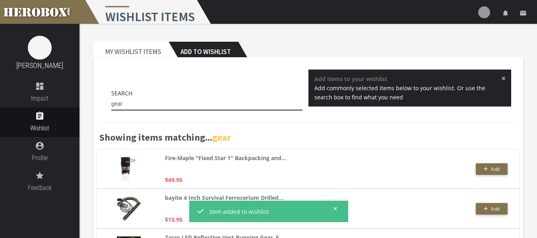
drag, startPoint x: 158, startPoint y: 106, endPoint x: 94, endPoint y: 93, distance: 65.4
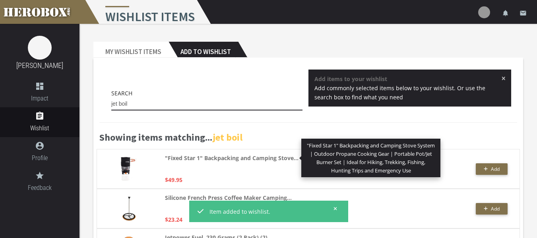
type input "jet boil"
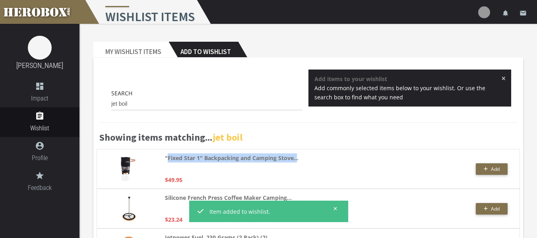
drag, startPoint x: 168, startPoint y: 158, endPoint x: 297, endPoint y: 165, distance: 129.0
click at [297, 165] on p ""Fixed Star 1" Backpacking and Camping Stove..." at bounding box center [232, 162] width 134 height 19
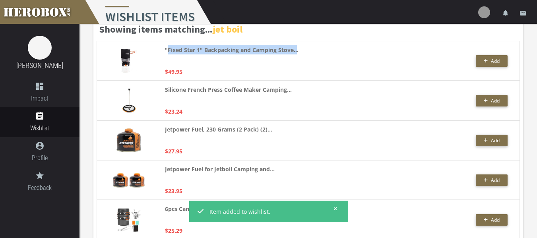
scroll to position [110, 0]
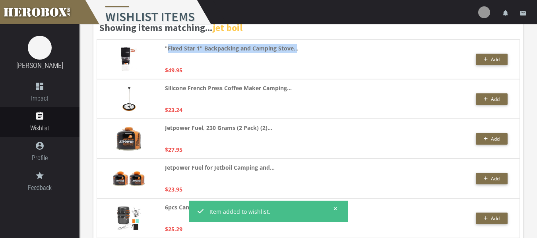
click at [296, 56] on p ""Fixed Star 1" Backpacking and Camping Stove..." at bounding box center [232, 53] width 134 height 19
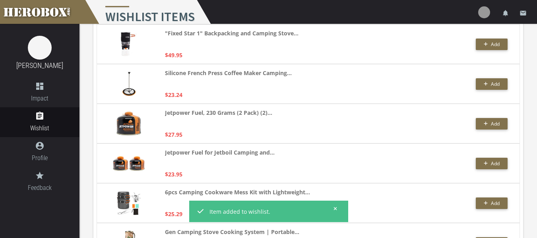
scroll to position [170, 0]
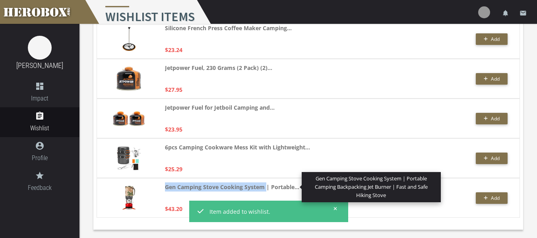
drag, startPoint x: 164, startPoint y: 187, endPoint x: 265, endPoint y: 185, distance: 101.0
click at [265, 185] on div "Gen Camping Stove Cooking System | Portable... Gen Camping Stove Cooking System…" at bounding box center [308, 198] width 423 height 40
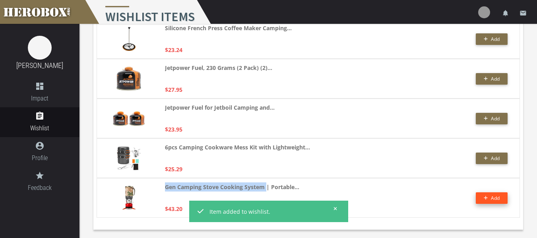
click at [476, 196] on button "Add" at bounding box center [492, 198] width 32 height 12
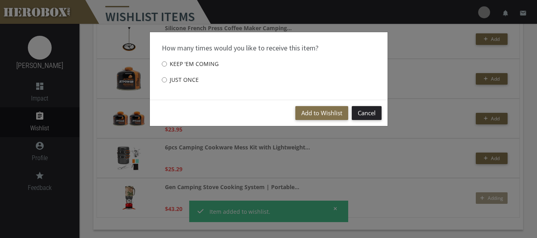
click at [183, 82] on label "Just once" at bounding box center [180, 80] width 37 height 16
click at [167, 82] on input "Just once" at bounding box center [164, 80] width 5 height 13
radio input "****"
click at [321, 115] on button "Add to Wishlist" at bounding box center [321, 113] width 53 height 14
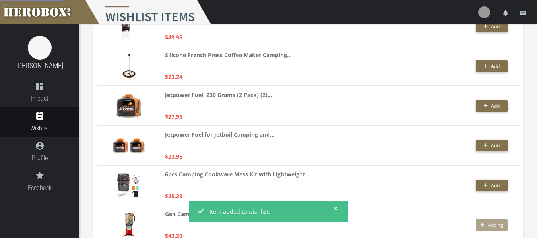
scroll to position [140, 0]
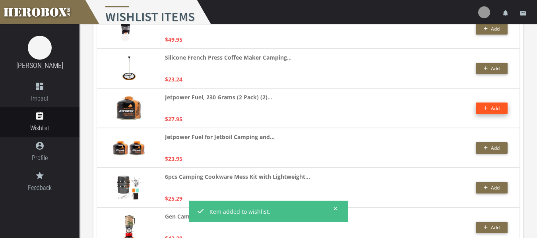
click at [499, 108] on button "Add" at bounding box center [492, 109] width 32 height 12
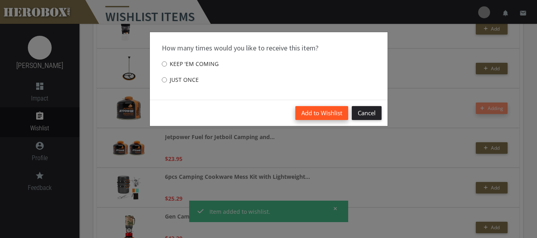
click at [308, 109] on button "Add to Wishlist" at bounding box center [321, 113] width 53 height 14
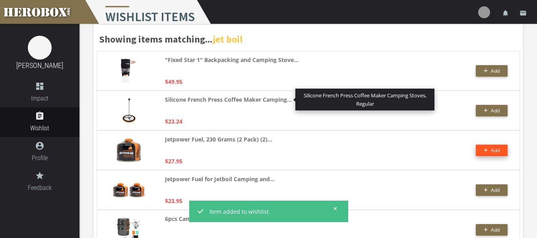
scroll to position [0, 0]
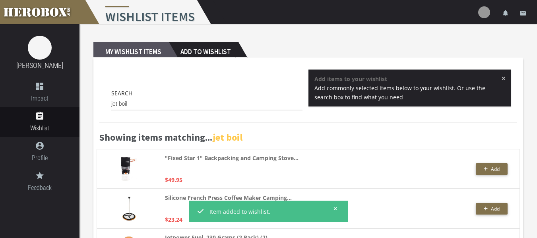
click at [131, 42] on h2 "My Wishlist Items" at bounding box center [130, 50] width 75 height 16
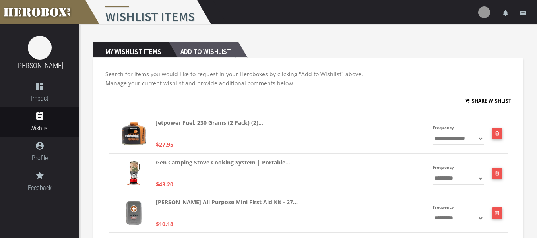
click at [190, 45] on h2 "Add to Wishlist" at bounding box center [204, 50] width 70 height 16
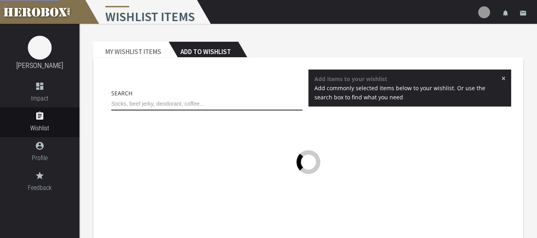
click at [151, 101] on input "text" at bounding box center [206, 104] width 191 height 13
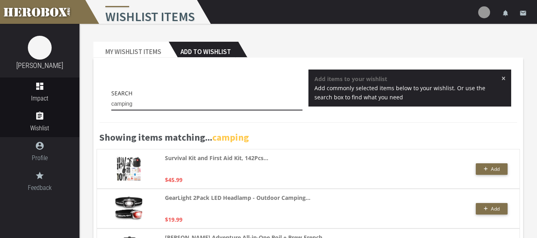
drag, startPoint x: 173, startPoint y: 107, endPoint x: 68, endPoint y: 80, distance: 108.6
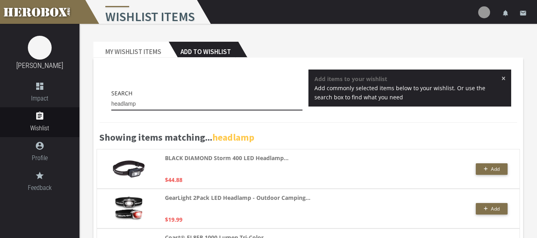
click at [112, 104] on input "headlamp" at bounding box center [206, 104] width 191 height 13
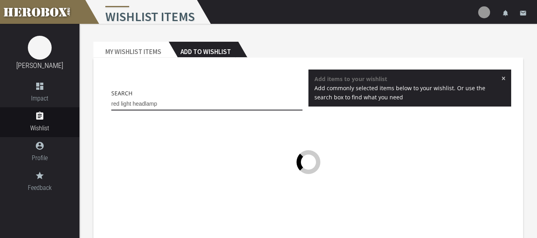
type input "red light headlamp"
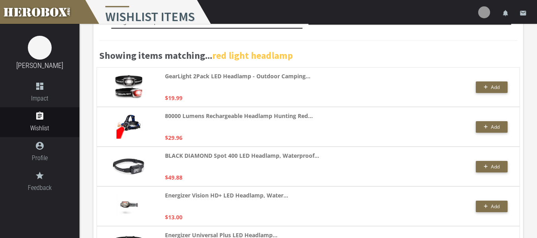
scroll to position [82, 0]
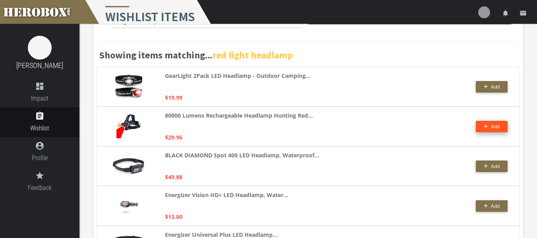
click at [482, 125] on button "Add" at bounding box center [492, 127] width 32 height 12
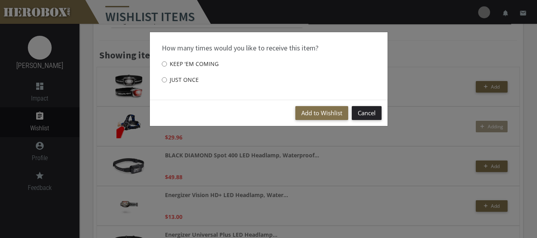
click at [176, 76] on label "Just once" at bounding box center [180, 80] width 37 height 16
click at [167, 76] on input "Just once" at bounding box center [164, 80] width 5 height 13
radio input "****"
click at [332, 107] on button "Add to Wishlist" at bounding box center [321, 113] width 53 height 14
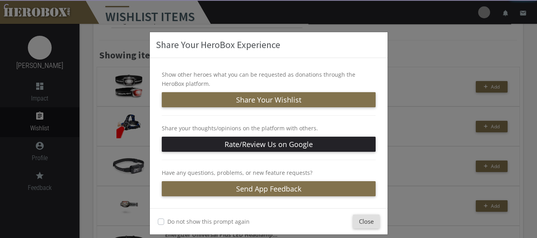
scroll to position [9, 0]
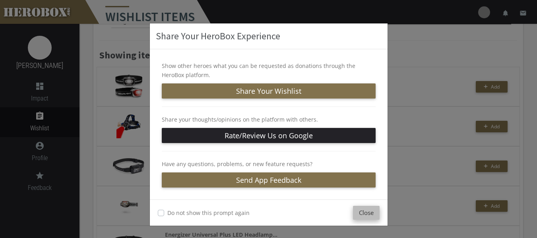
click at [357, 212] on button "Close" at bounding box center [366, 213] width 27 height 14
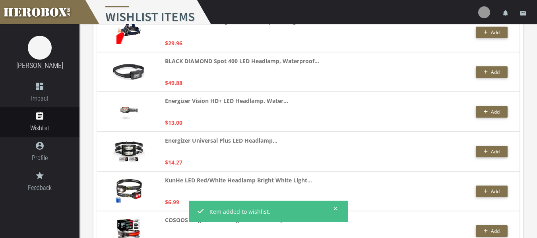
scroll to position [0, 0]
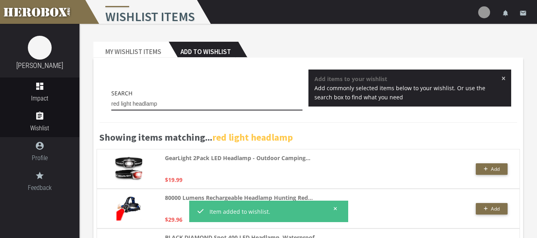
drag, startPoint x: 174, startPoint y: 105, endPoint x: 56, endPoint y: 78, distance: 120.9
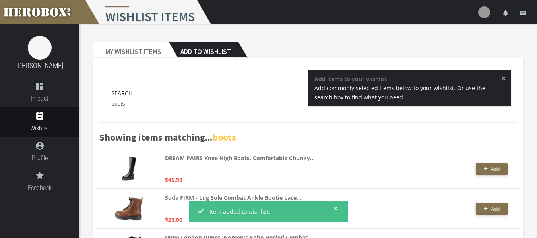
drag, startPoint x: 165, startPoint y: 105, endPoint x: 106, endPoint y: 101, distance: 58.5
click at [106, 101] on div "Search boots" at bounding box center [206, 102] width 203 height 26
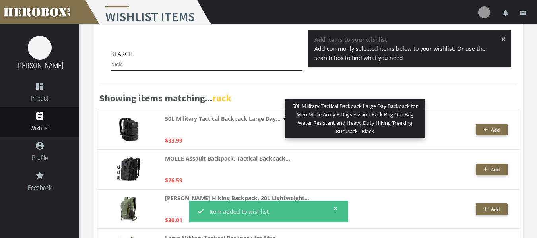
scroll to position [41, 0]
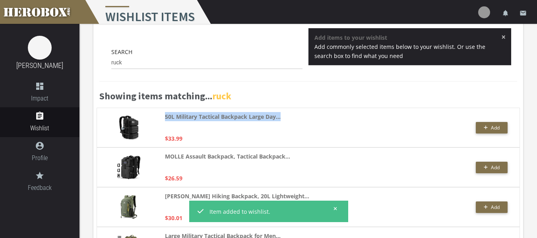
drag, startPoint x: 164, startPoint y: 116, endPoint x: 302, endPoint y: 113, distance: 137.6
click at [302, 113] on div "50L Military Tactical Backpack Large Day... $33.99 Add" at bounding box center [308, 128] width 423 height 40
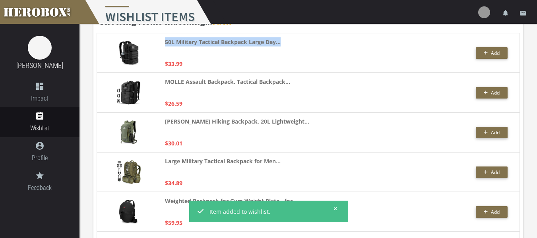
scroll to position [117, 0]
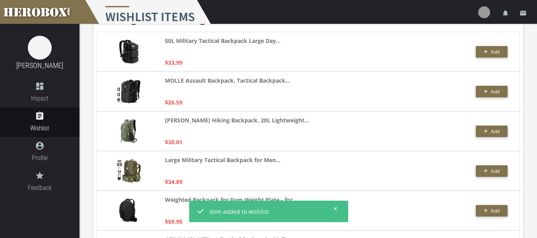
click at [324, 97] on div "MOLLE Assault Backpack, Tactical Backpack... $26.59" at bounding box center [269, 91] width 208 height 31
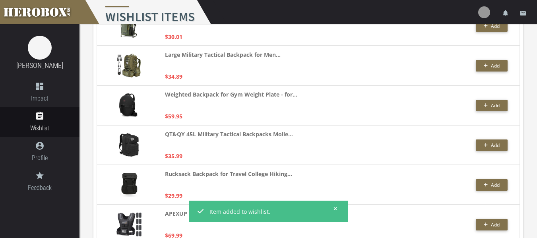
scroll to position [223, 0]
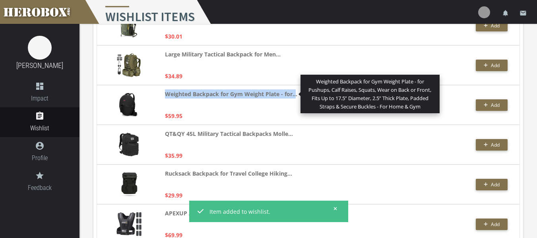
drag, startPoint x: 164, startPoint y: 95, endPoint x: 295, endPoint y: 93, distance: 131.2
click at [295, 93] on div "Weighted Backpack for Gym Weight Plate - for... Weighted Backpack for Gym Weigh…" at bounding box center [308, 105] width 423 height 40
click at [222, 98] on strong "Weighted Backpack for Gym Weight Plate - for..." at bounding box center [231, 93] width 132 height 9
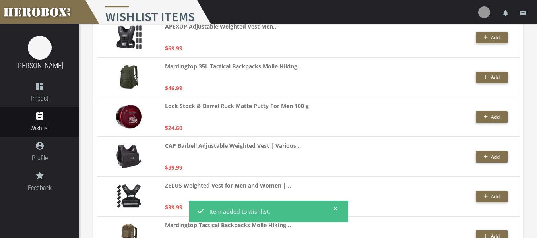
scroll to position [0, 0]
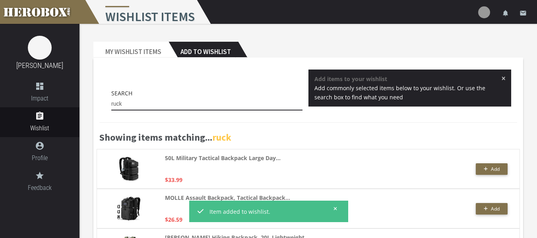
drag, startPoint x: 164, startPoint y: 104, endPoint x: 68, endPoint y: 76, distance: 99.5
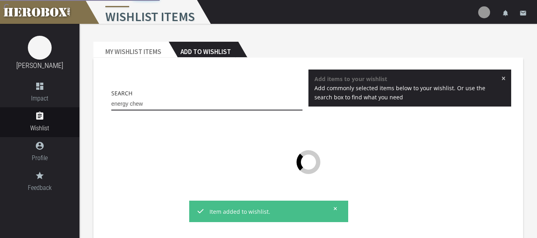
type input "energy chew"
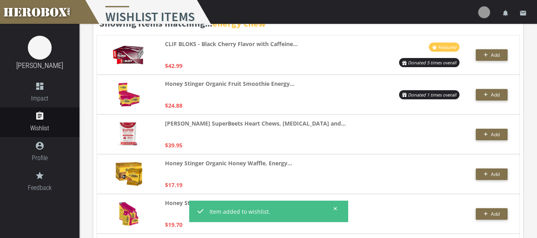
scroll to position [114, 0]
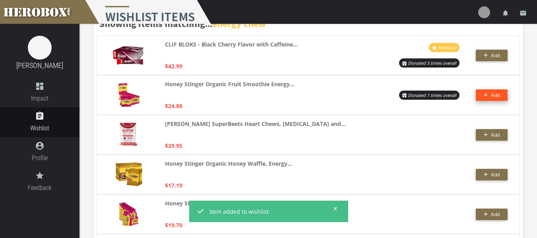
click at [480, 94] on button "Add" at bounding box center [492, 95] width 32 height 12
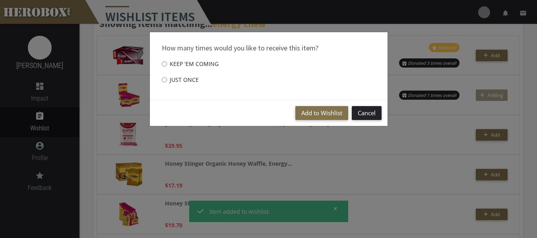
click at [188, 84] on label "Just once" at bounding box center [180, 80] width 37 height 16
click at [167, 84] on input "Just once" at bounding box center [164, 80] width 5 height 13
radio input "****"
click at [319, 109] on button "Add to Wishlist" at bounding box center [321, 113] width 53 height 14
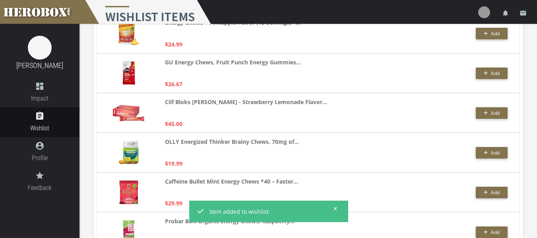
click at [319, 109] on div "Clif Bloks [PERSON_NAME] - Strawberry Lemonade Flavor... $45.00" at bounding box center [269, 112] width 208 height 31
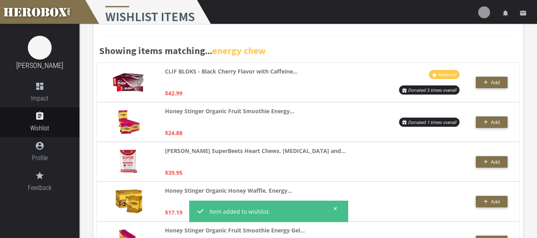
scroll to position [0, 0]
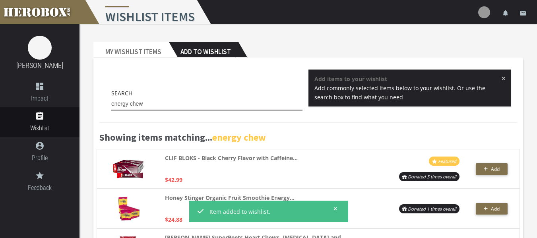
drag, startPoint x: 190, startPoint y: 100, endPoint x: 91, endPoint y: 94, distance: 98.8
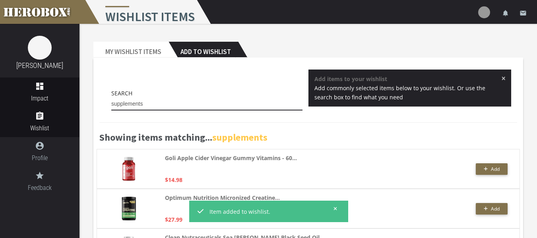
drag, startPoint x: 166, startPoint y: 104, endPoint x: 62, endPoint y: 89, distance: 104.8
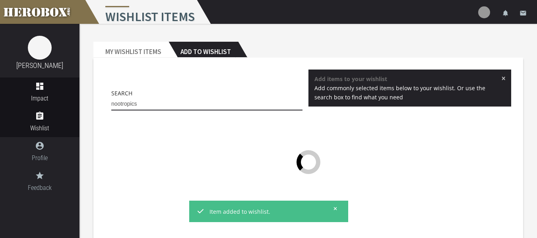
type input "nootropics"
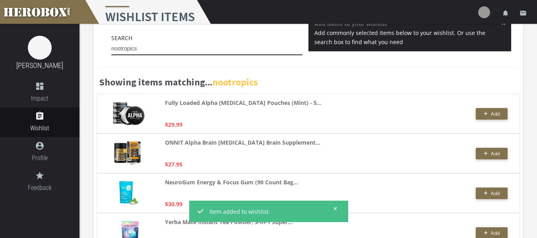
scroll to position [56, 0]
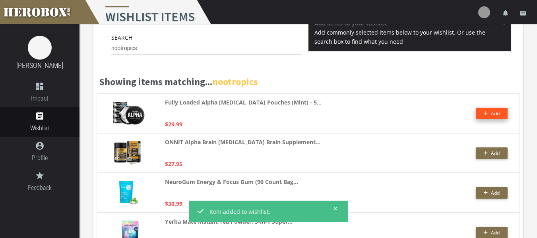
click at [487, 118] on button "Add" at bounding box center [492, 114] width 32 height 12
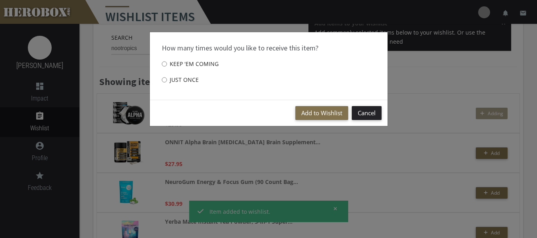
click at [177, 77] on label "Just once" at bounding box center [180, 80] width 37 height 16
click at [167, 77] on input "Just once" at bounding box center [164, 80] width 5 height 13
radio input "****"
click at [314, 113] on button "Add to Wishlist" at bounding box center [321, 113] width 53 height 14
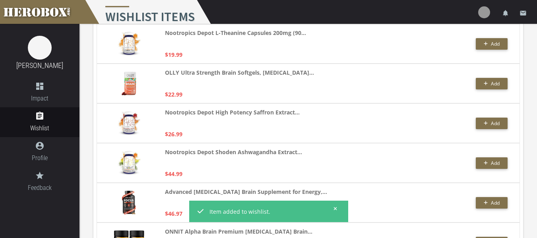
scroll to position [938, 0]
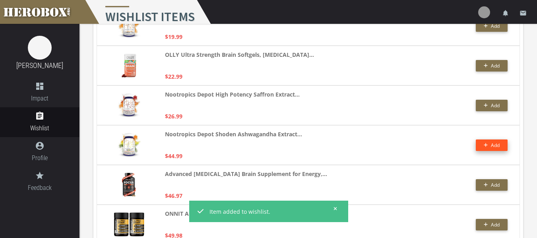
click at [484, 144] on icon "button" at bounding box center [486, 145] width 4 height 5
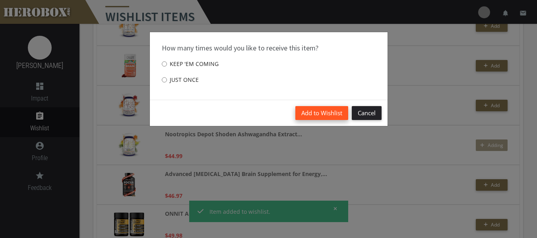
click at [320, 115] on button "Add to Wishlist" at bounding box center [321, 113] width 53 height 14
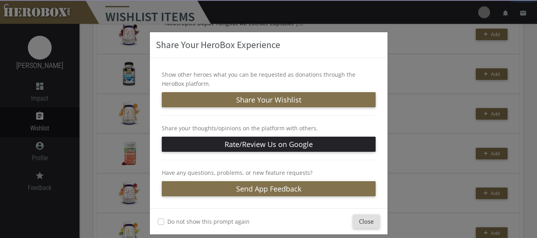
scroll to position [850, 0]
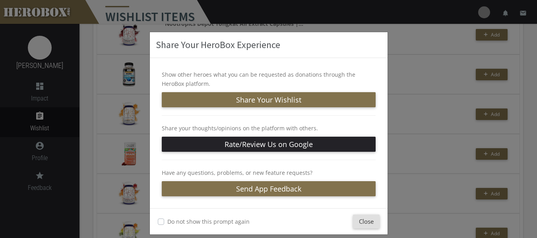
click at [394, 78] on div "Share Your HeroBox Experience Show other heroes what you can be requested as do…" at bounding box center [268, 119] width 537 height 238
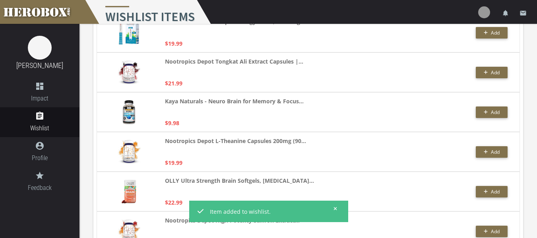
scroll to position [812, 0]
click at [477, 74] on button "Add" at bounding box center [492, 73] width 32 height 12
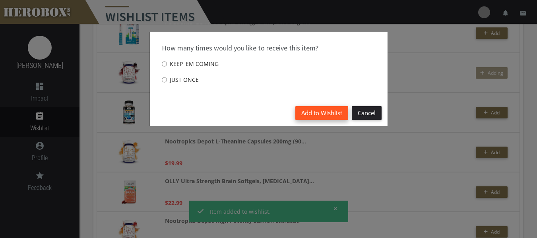
click at [333, 111] on button "Add to Wishlist" at bounding box center [321, 113] width 53 height 14
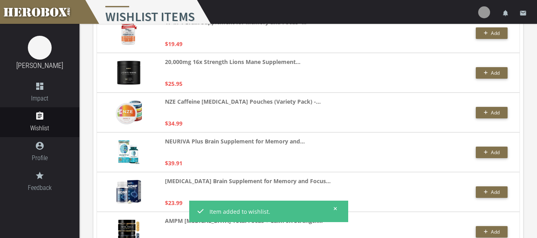
scroll to position [1210, 0]
click at [474, 109] on div "NZE Caffeine [MEDICAL_DATA] Pouches (Variety Pack) -... $34.99 Add" at bounding box center [308, 112] width 423 height 40
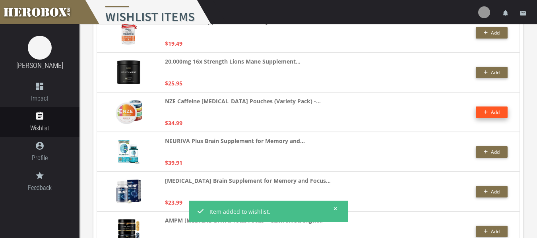
click at [482, 110] on button "Add" at bounding box center [492, 113] width 32 height 12
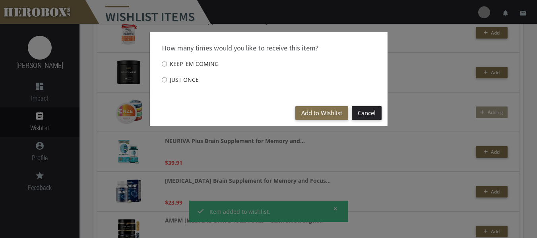
click at [182, 78] on label "Just once" at bounding box center [180, 80] width 37 height 16
click at [167, 78] on input "Just once" at bounding box center [164, 80] width 5 height 13
radio input "****"
click at [295, 111] on button "Add to Wishlist" at bounding box center [321, 113] width 53 height 14
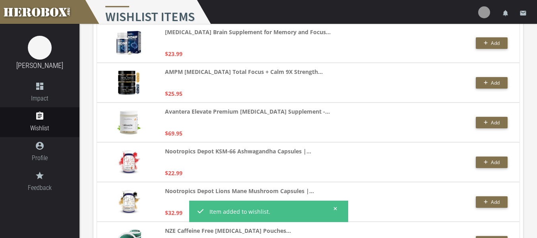
scroll to position [1359, 0]
click at [496, 86] on button "Add" at bounding box center [492, 83] width 32 height 12
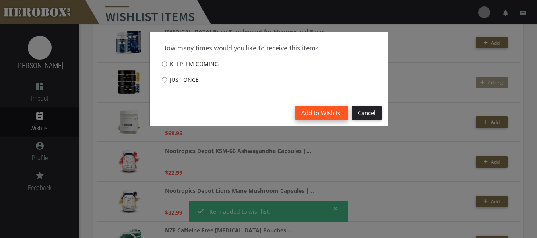
click at [328, 112] on button "Add to Wishlist" at bounding box center [321, 113] width 53 height 14
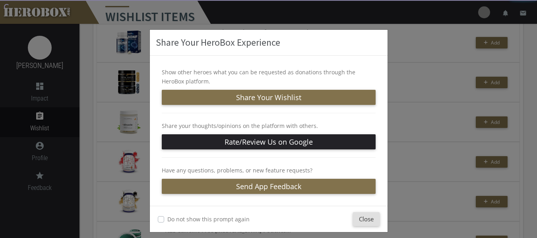
scroll to position [9, 0]
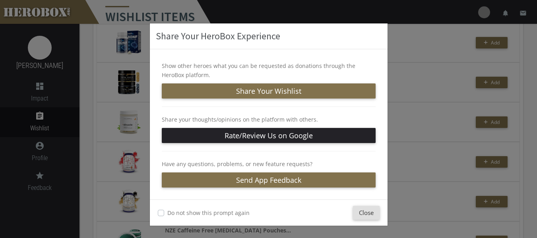
click at [413, 113] on div "Share Your HeroBox Experience Show other heroes what you can be requested as do…" at bounding box center [268, 119] width 537 height 238
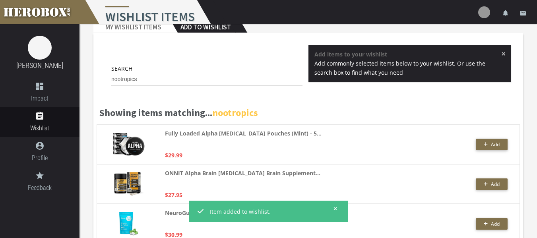
scroll to position [0, 0]
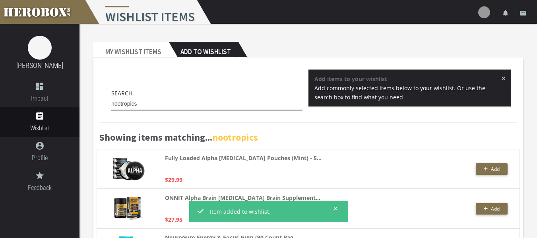
drag, startPoint x: 190, startPoint y: 99, endPoint x: 97, endPoint y: 91, distance: 92.6
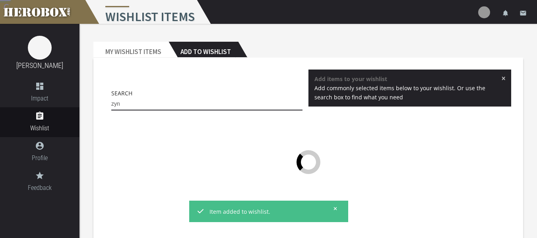
type input "zyn"
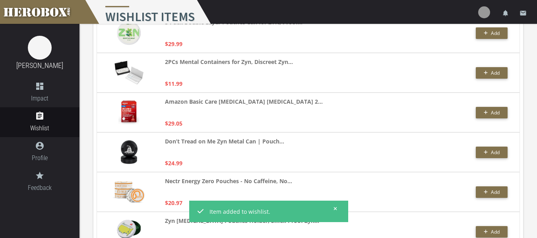
scroll to position [542, 0]
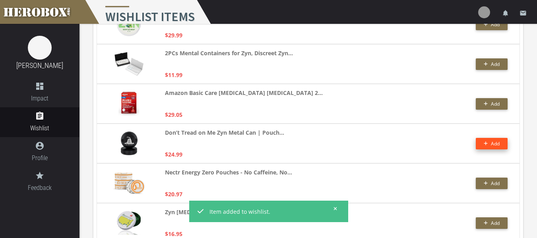
click at [501, 144] on button "Add" at bounding box center [492, 144] width 32 height 12
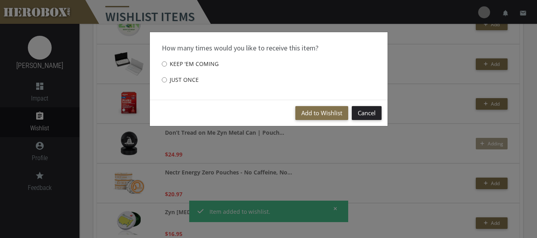
click at [177, 74] on label "Just once" at bounding box center [180, 80] width 37 height 16
click at [167, 74] on input "Just once" at bounding box center [164, 80] width 5 height 13
radio input "****"
click at [315, 112] on button "Add to Wishlist" at bounding box center [321, 113] width 53 height 14
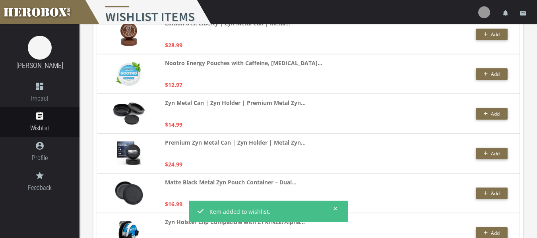
scroll to position [996, 0]
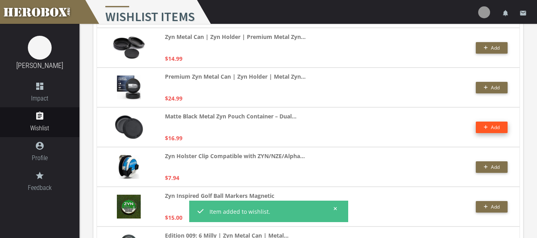
click at [482, 127] on button "Add" at bounding box center [492, 128] width 32 height 12
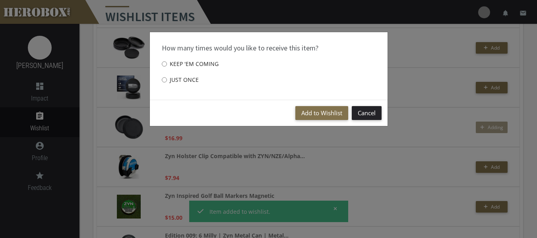
click at [185, 82] on label "Just once" at bounding box center [180, 80] width 37 height 16
click at [167, 82] on input "Just once" at bounding box center [164, 80] width 5 height 13
radio input "****"
click at [323, 113] on button "Add to Wishlist" at bounding box center [321, 113] width 53 height 14
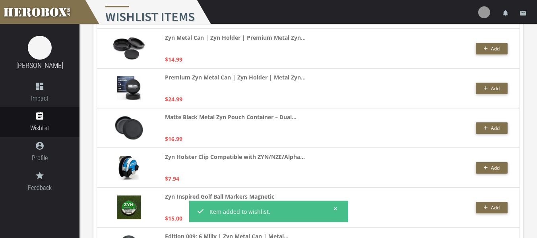
scroll to position [996, 0]
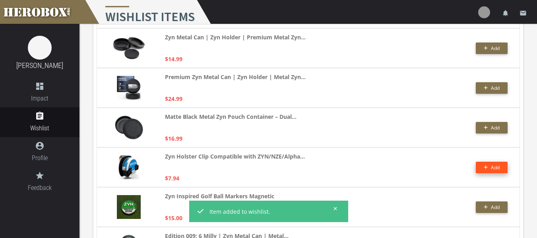
click at [500, 165] on button "Add" at bounding box center [492, 168] width 32 height 12
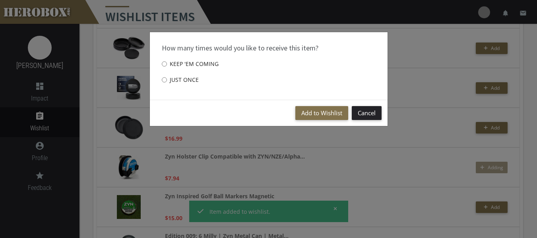
click at [176, 78] on label "Just once" at bounding box center [180, 80] width 37 height 16
click at [167, 78] on input "Just once" at bounding box center [164, 80] width 5 height 13
radio input "****"
click at [305, 117] on button "Add to Wishlist" at bounding box center [321, 113] width 53 height 14
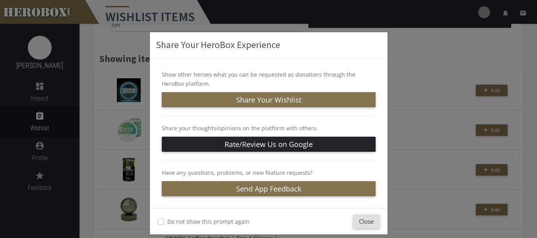
scroll to position [60, 0]
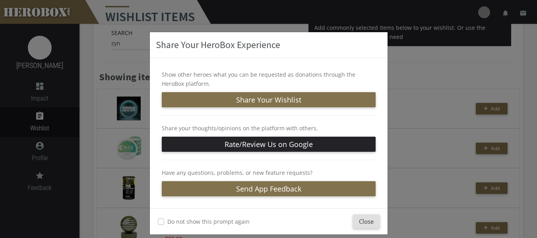
click at [389, 186] on div "Share Your HeroBox Experience Show other heroes what you can be requested as do…" at bounding box center [268, 119] width 537 height 238
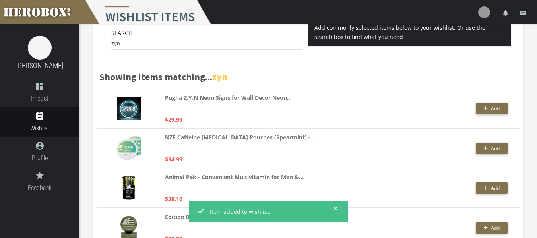
scroll to position [0, 0]
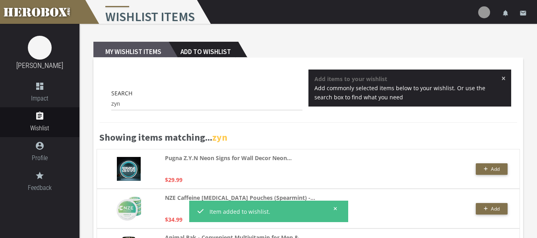
click at [132, 49] on h2 "My Wishlist Items" at bounding box center [130, 50] width 75 height 16
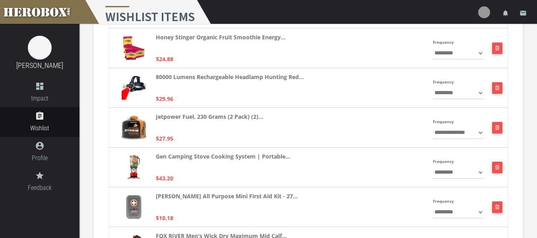
scroll to position [404, 0]
click at [462, 136] on select "**********" at bounding box center [458, 132] width 51 height 13
select select "**********"
click at [433, 126] on select "**********" at bounding box center [458, 132] width 51 height 13
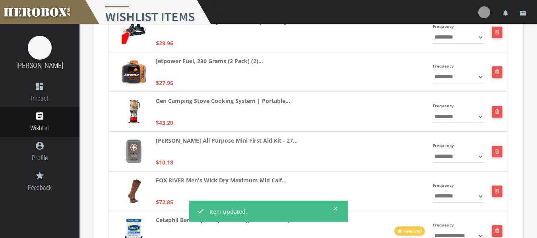
scroll to position [460, 0]
click at [501, 149] on button "button" at bounding box center [497, 152] width 11 height 12
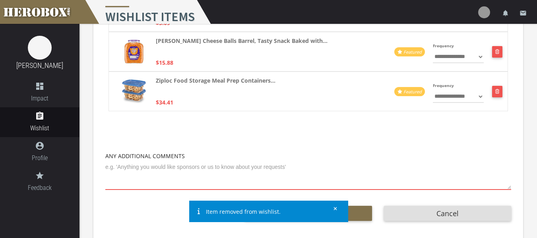
scroll to position [932, 0]
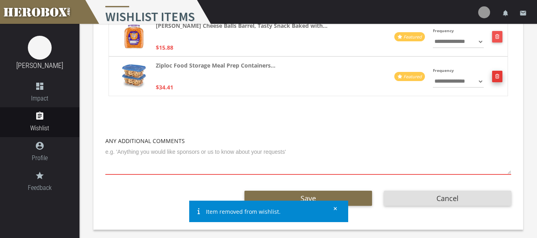
click at [502, 77] on button "button" at bounding box center [497, 77] width 11 height 12
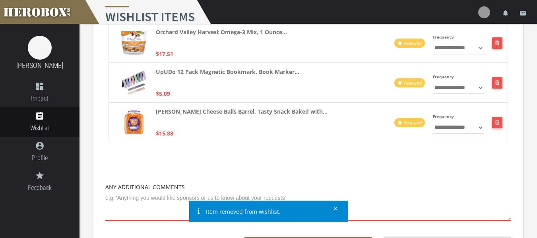
scroll to position [845, 0]
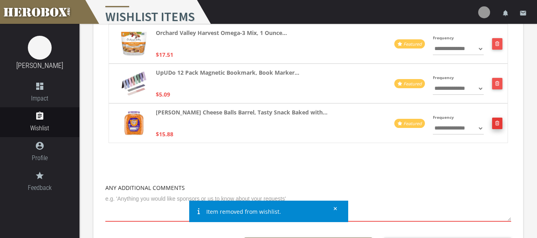
click at [500, 122] on button "button" at bounding box center [497, 124] width 11 height 12
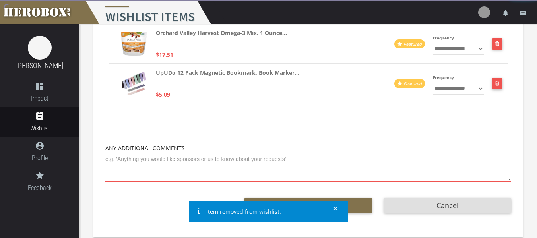
scroll to position [855, 0]
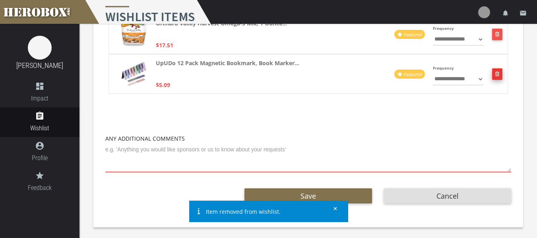
click at [498, 80] on button "button" at bounding box center [497, 74] width 11 height 12
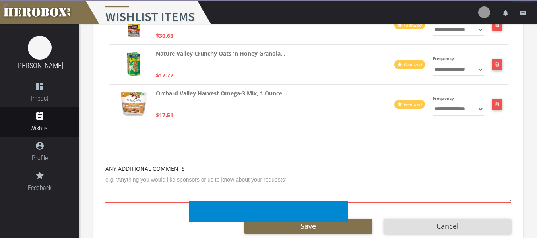
scroll to position [739, 0]
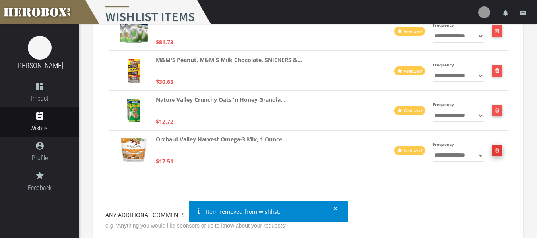
click at [499, 153] on button "button" at bounding box center [497, 151] width 11 height 12
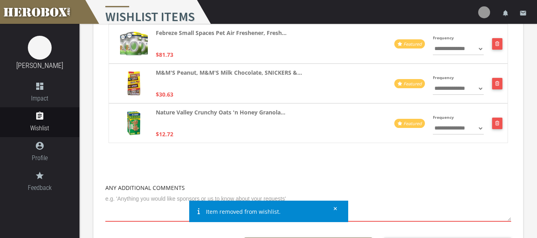
scroll to position [725, 0]
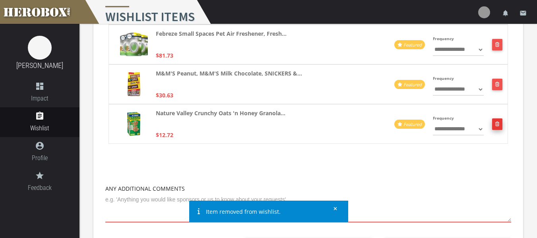
click at [499, 124] on icon "button" at bounding box center [497, 124] width 4 height 5
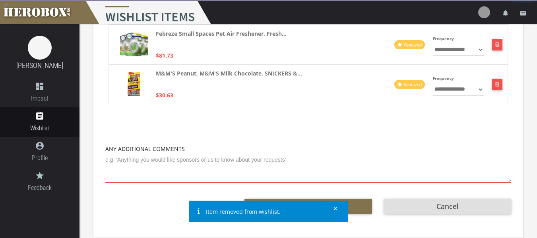
scroll to position [736, 0]
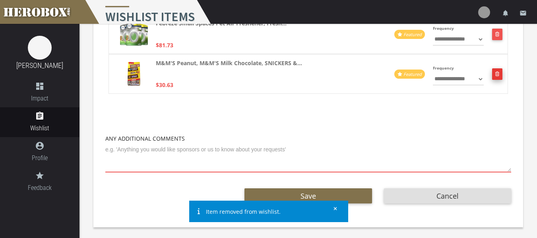
click at [502, 72] on button "button" at bounding box center [497, 74] width 11 height 12
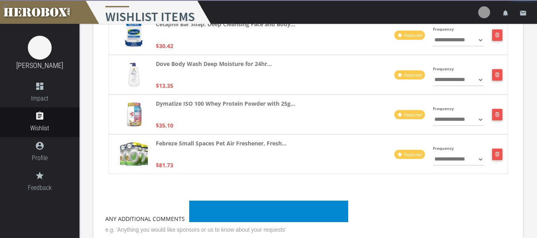
scroll to position [615, 0]
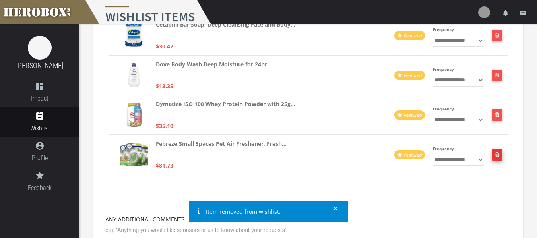
click at [493, 155] on button "button" at bounding box center [497, 155] width 11 height 12
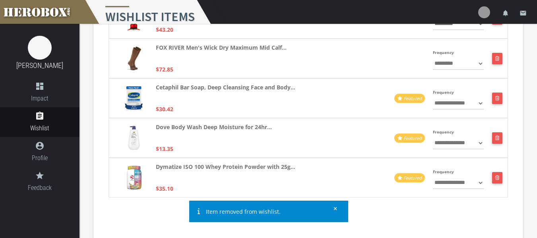
scroll to position [552, 0]
click at [501, 94] on button "button" at bounding box center [497, 99] width 11 height 12
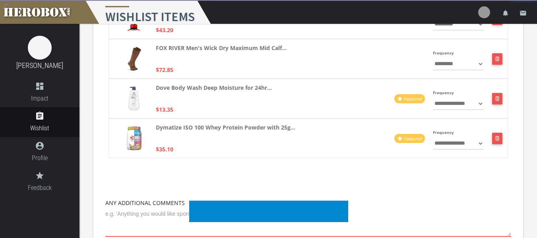
scroll to position [616, 0]
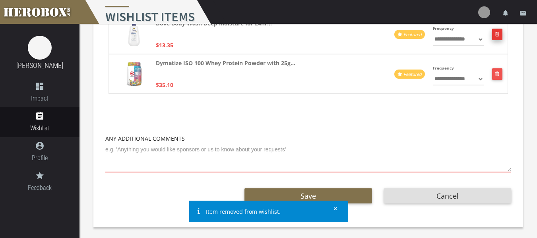
click at [498, 29] on div "**********" at bounding box center [309, 34] width 400 height 40
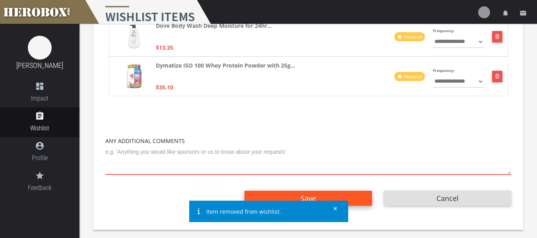
click at [308, 194] on span "Save" at bounding box center [309, 199] width 16 height 10
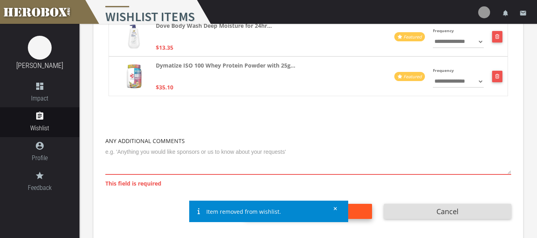
scroll to position [627, 0]
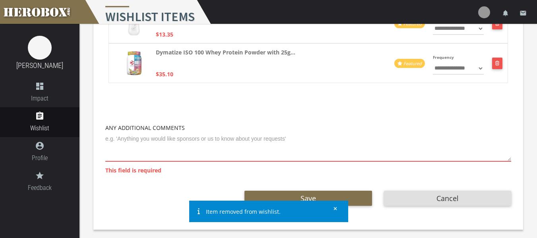
click at [183, 157] on textarea at bounding box center [308, 146] width 406 height 29
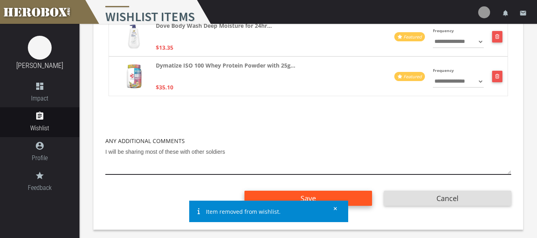
type textarea "I will be sharing most of these with other soldiers"
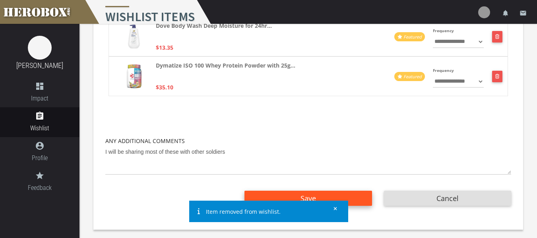
click at [255, 198] on button "Save" at bounding box center [308, 198] width 127 height 15
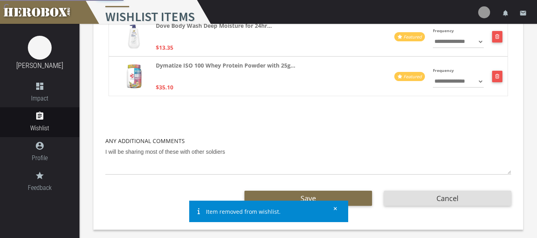
click at [336, 208] on icon at bounding box center [336, 208] width 4 height 5
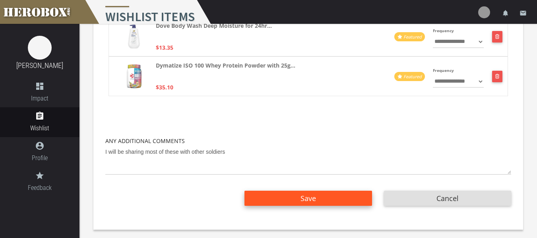
click at [270, 197] on button "Save" at bounding box center [308, 198] width 127 height 15
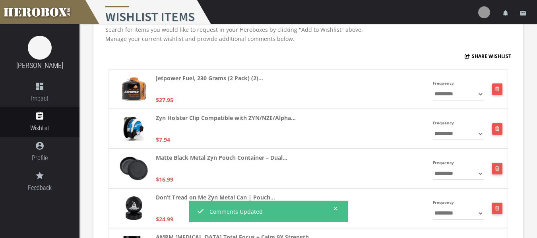
scroll to position [0, 0]
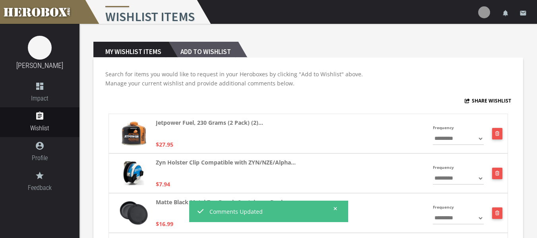
click at [214, 54] on h2 "Add to Wishlist" at bounding box center [204, 50] width 70 height 16
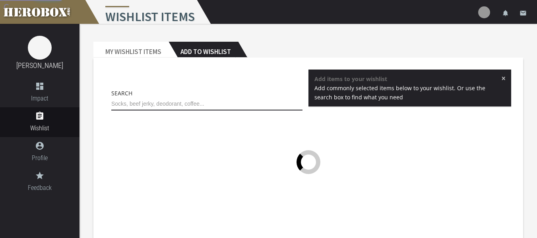
click at [175, 103] on input "text" at bounding box center [206, 104] width 191 height 13
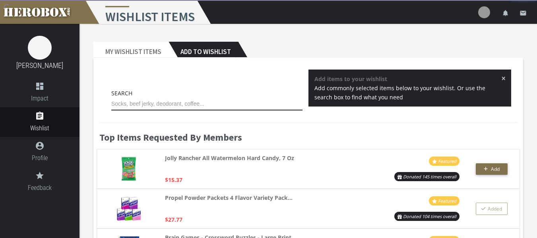
type input "r"
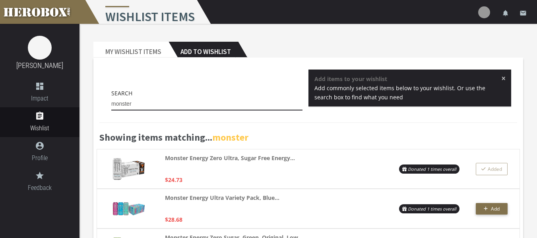
drag, startPoint x: 204, startPoint y: 104, endPoint x: 97, endPoint y: 93, distance: 107.5
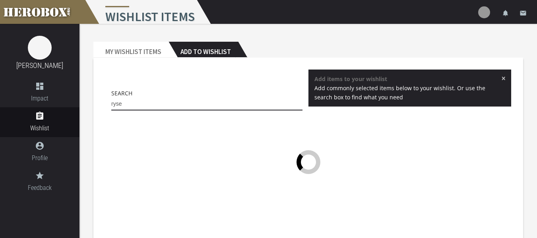
type input "ryse"
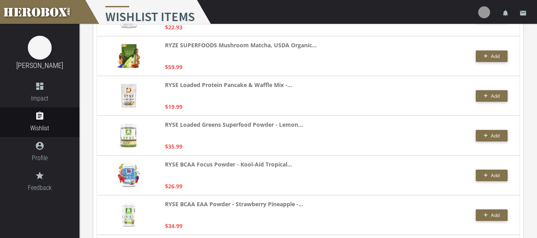
scroll to position [1146, 0]
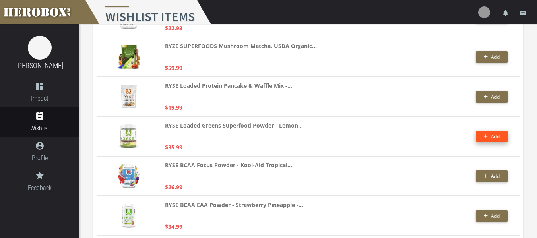
click at [487, 134] on icon "button" at bounding box center [486, 136] width 4 height 5
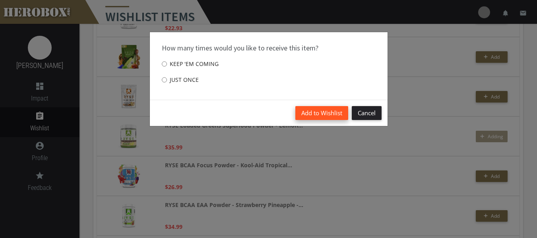
click at [317, 114] on button "Add to Wishlist" at bounding box center [321, 113] width 53 height 14
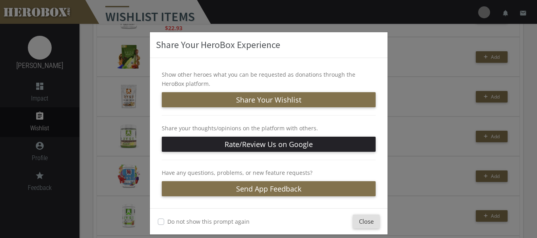
click at [402, 41] on div "Share Your HeroBox Experience Show other heroes what you can be requested as do…" at bounding box center [268, 119] width 537 height 238
